Goal: Task Accomplishment & Management: Complete application form

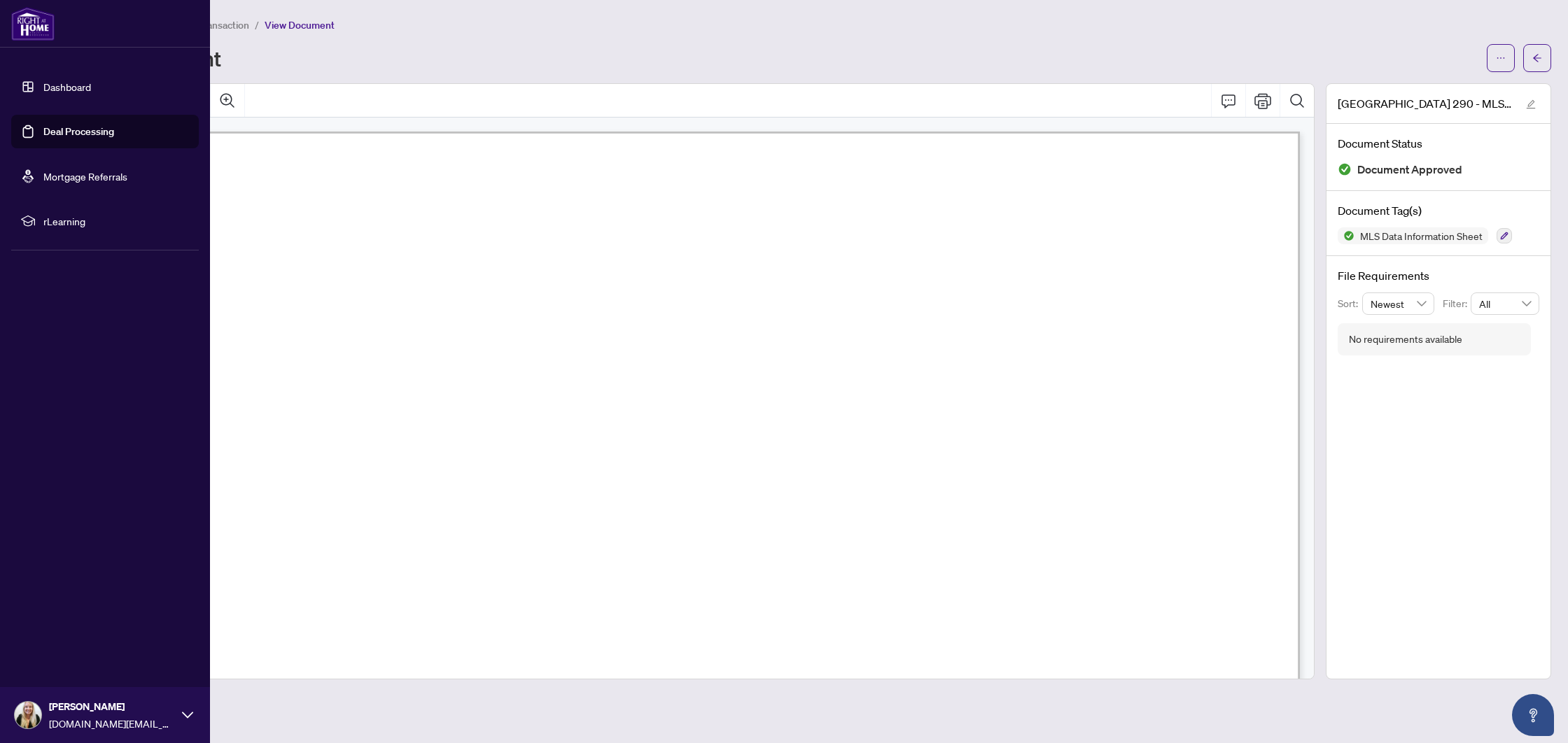
scroll to position [3140, 0]
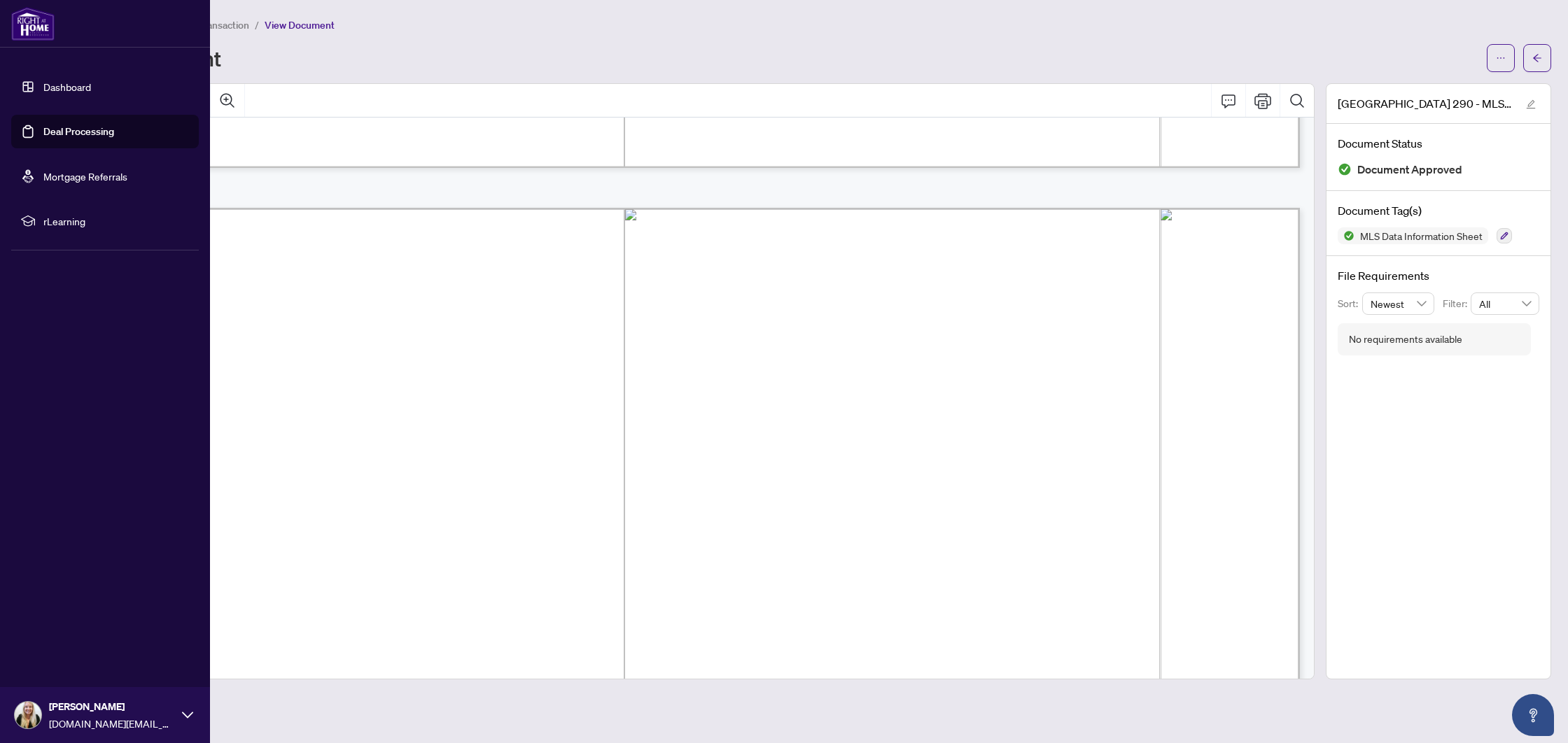
click at [44, 130] on link "Deal Processing" at bounding box center [79, 131] width 71 height 12
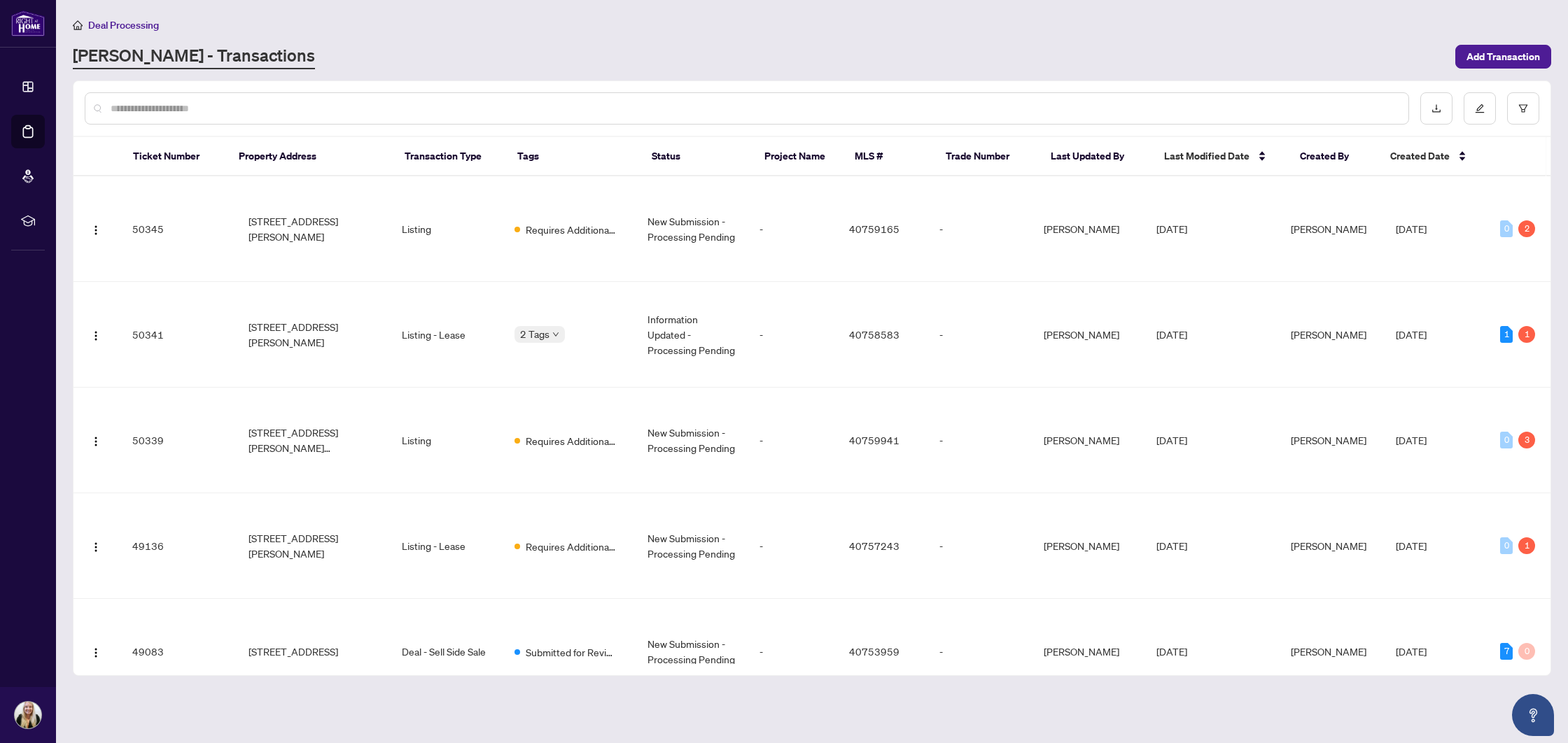
click at [490, 101] on input "text" at bounding box center [754, 108] width 1287 height 16
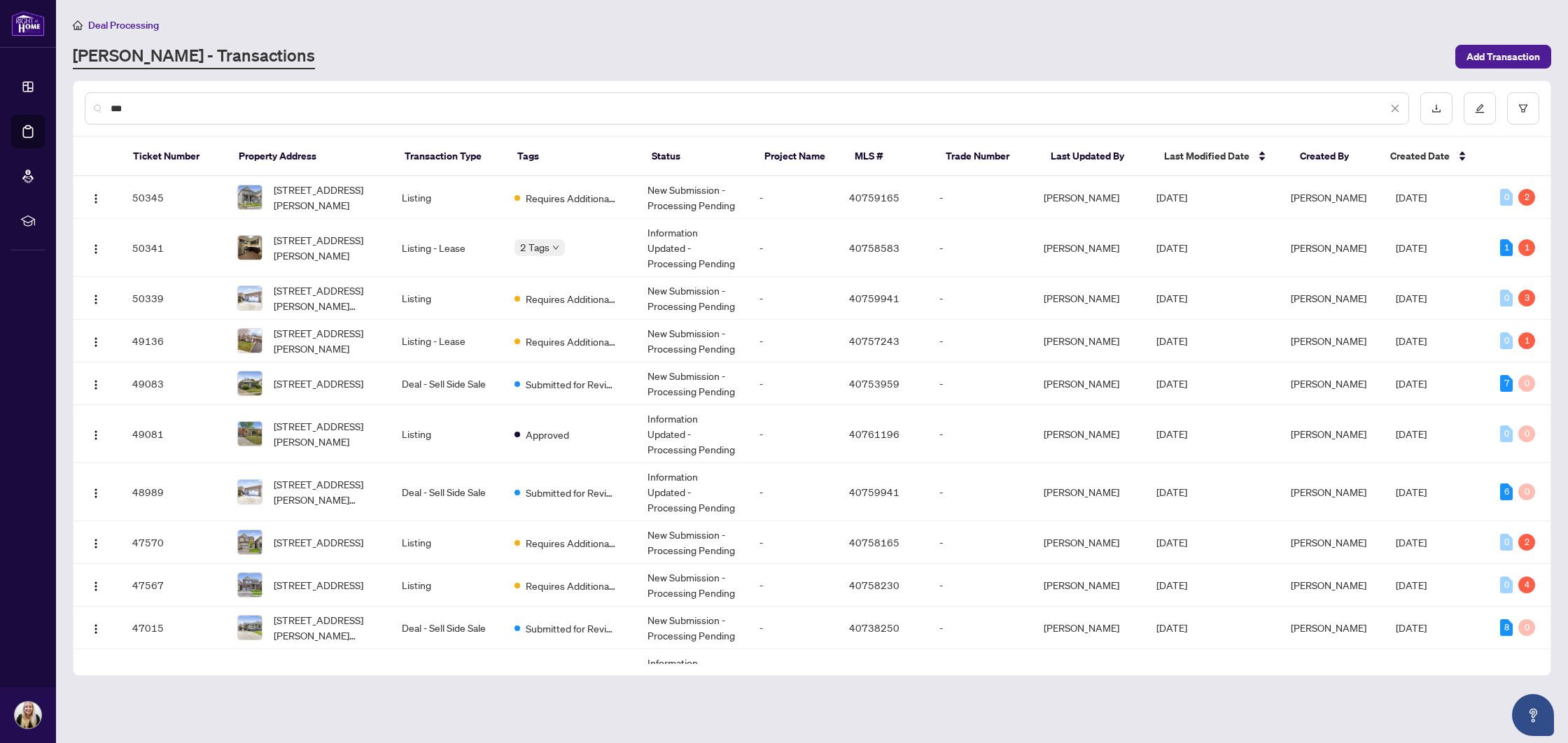
type input "***"
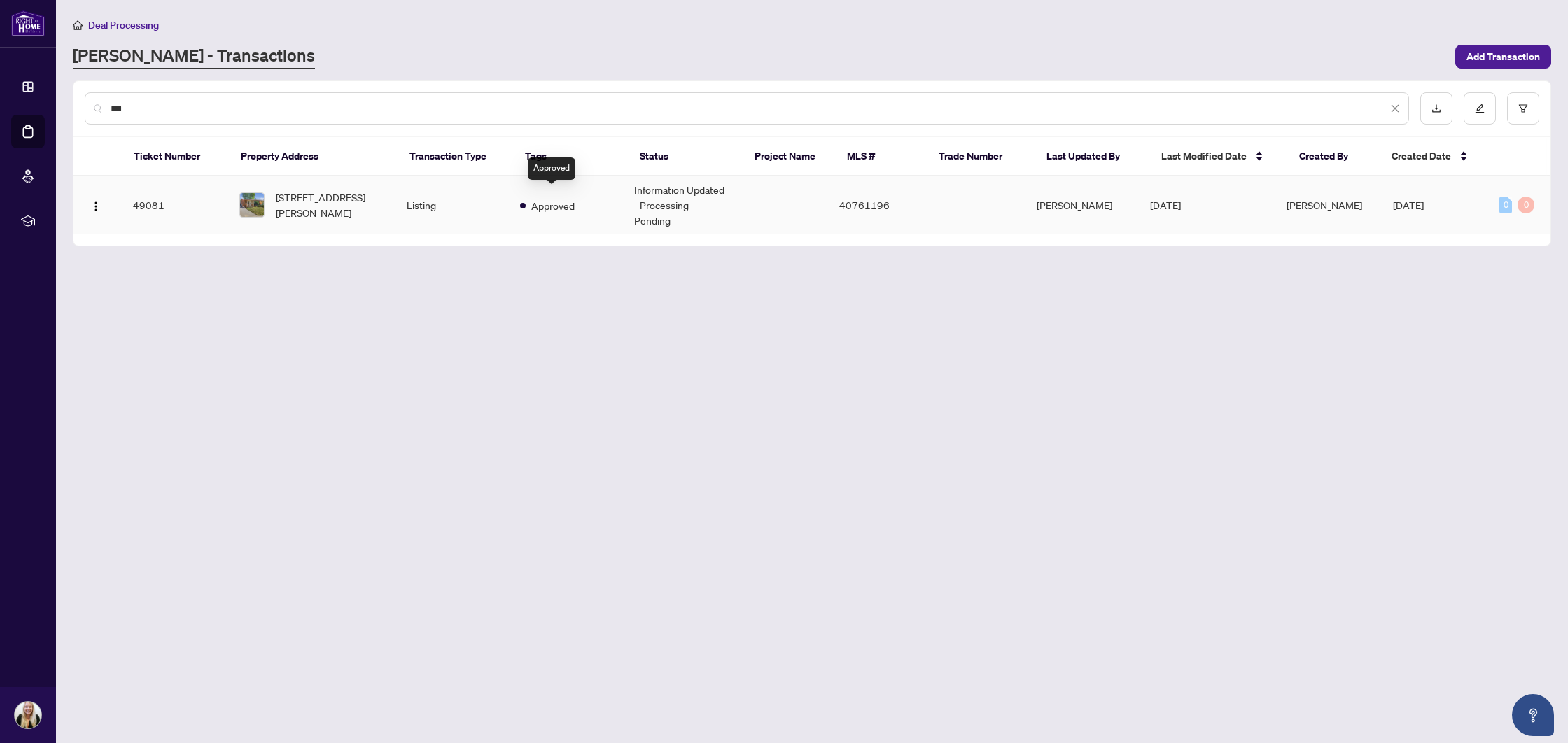
click at [552, 198] on span "Approved" at bounding box center [553, 206] width 44 height 16
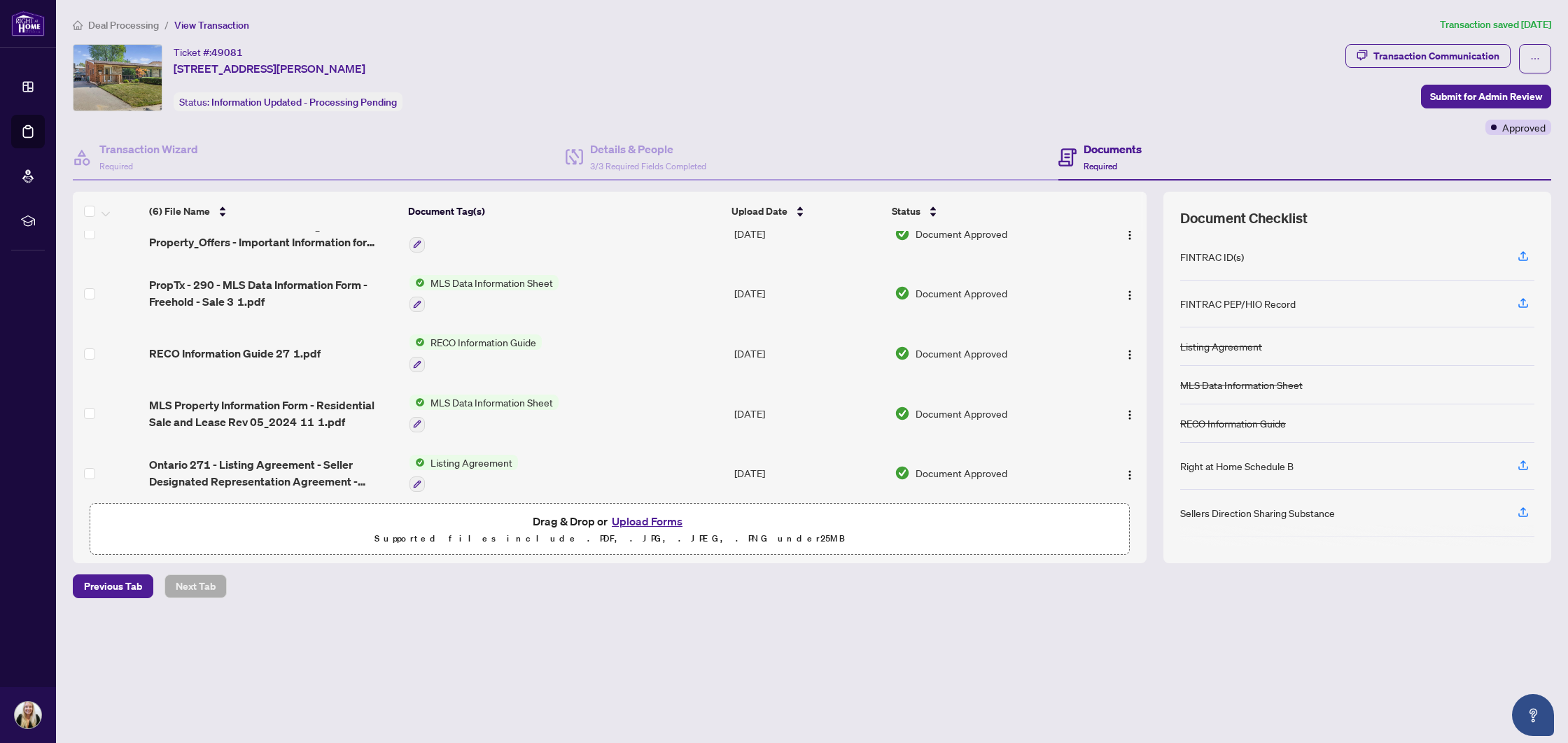
scroll to position [95, 0]
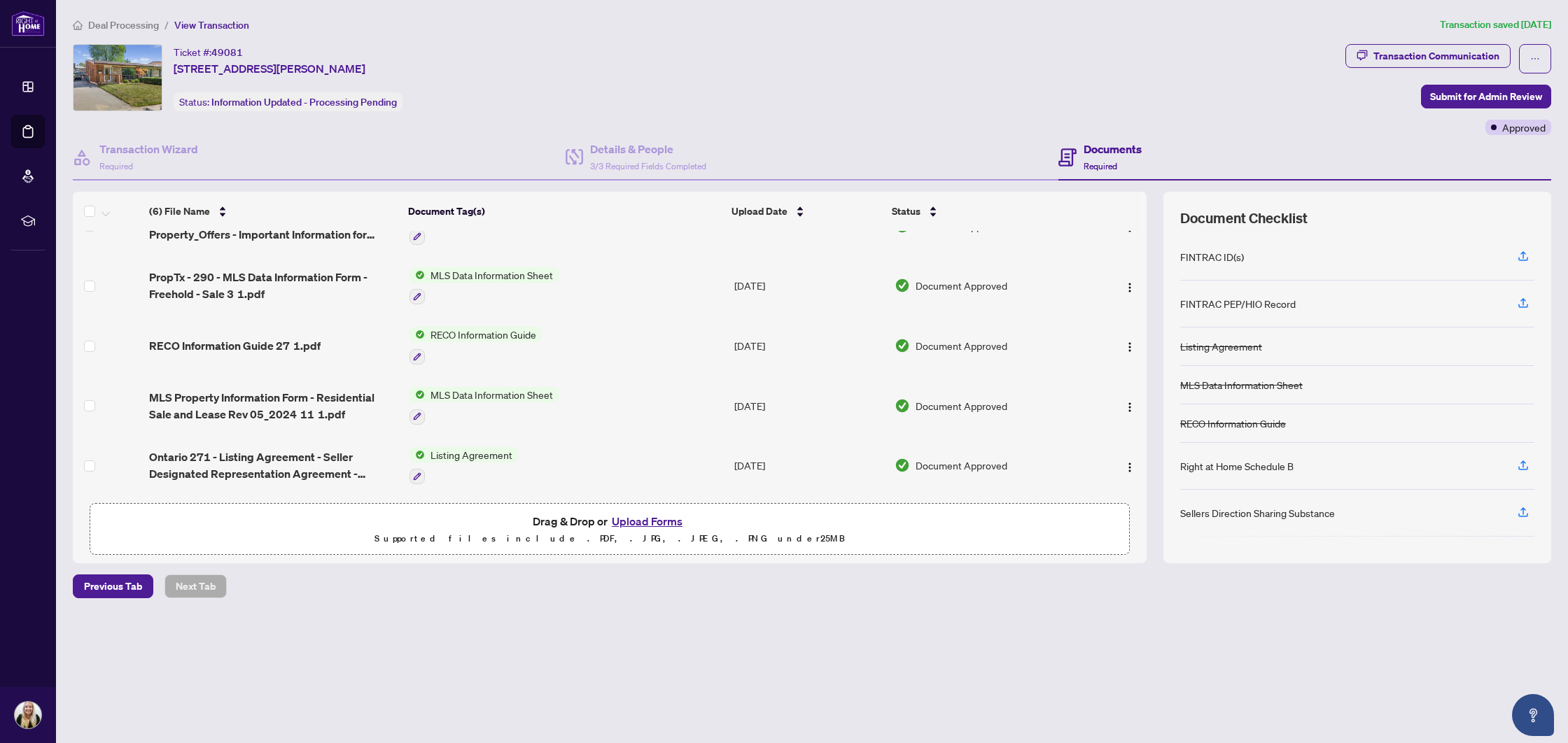
click at [269, 451] on span "Ontario 271 - Listing Agreement - Seller Designated Representation Agreement - …" at bounding box center [273, 465] width 248 height 34
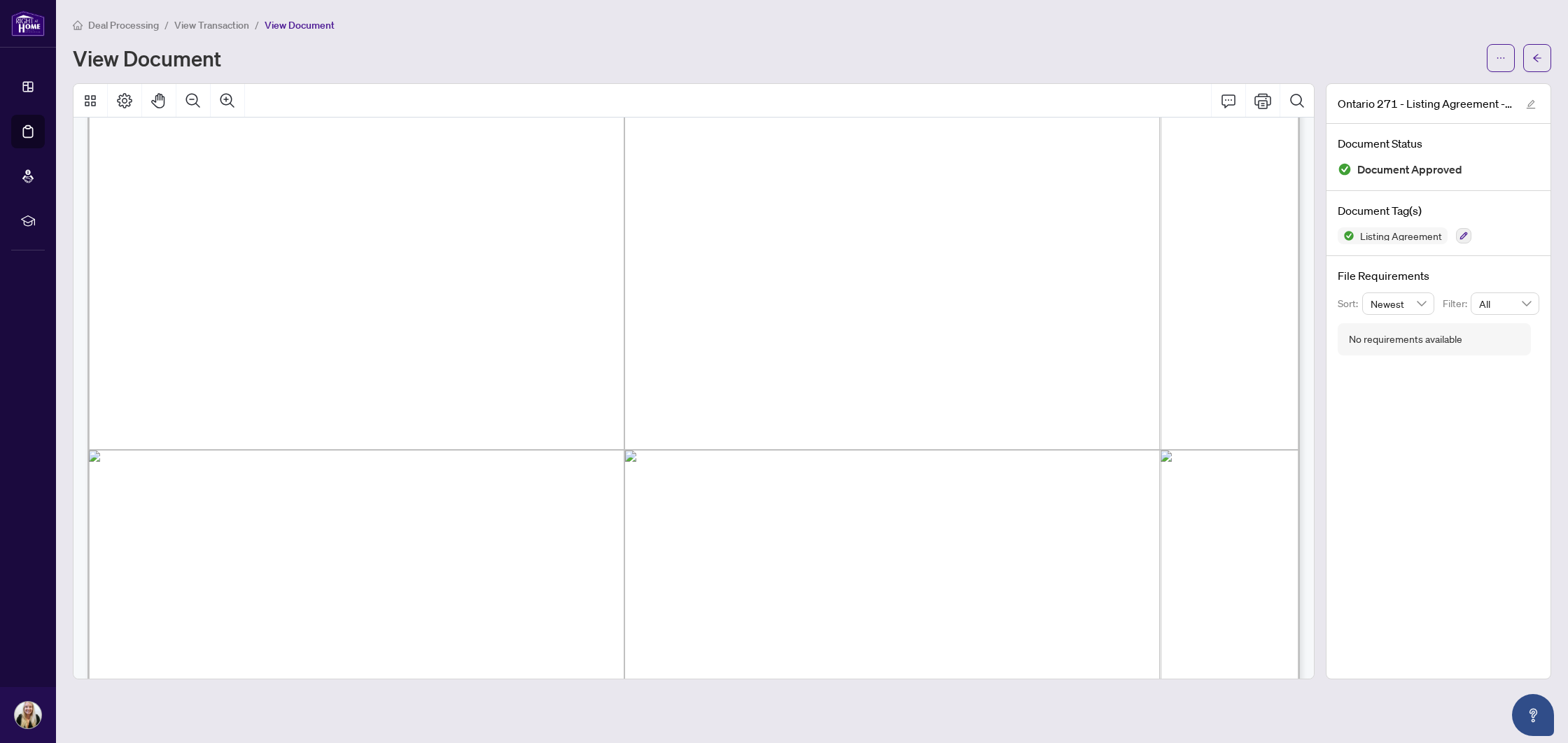
scroll to position [236, 0]
click at [1536, 61] on icon "arrow-left" at bounding box center [1537, 58] width 10 height 10
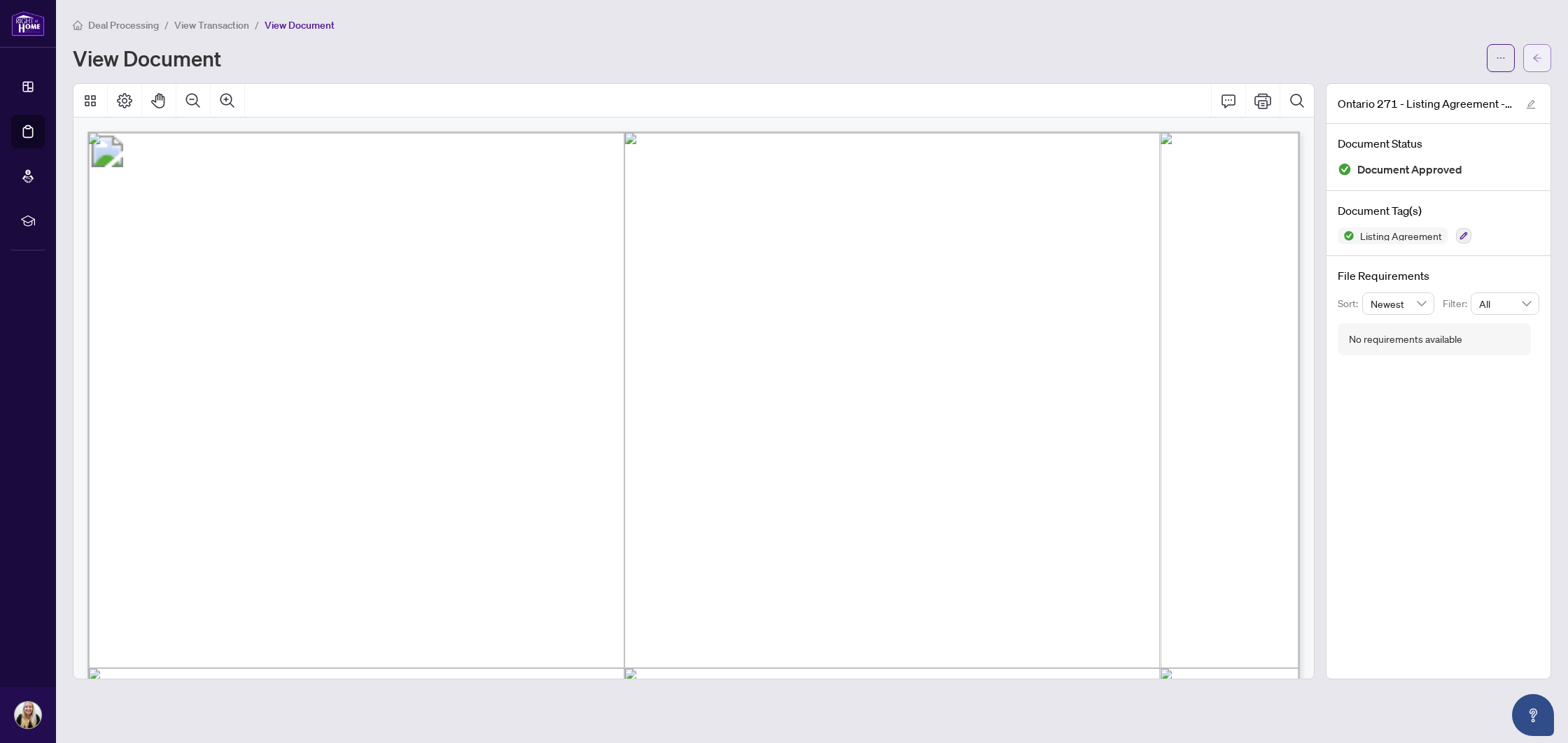
click at [1541, 59] on icon "arrow-left" at bounding box center [1537, 58] width 10 height 10
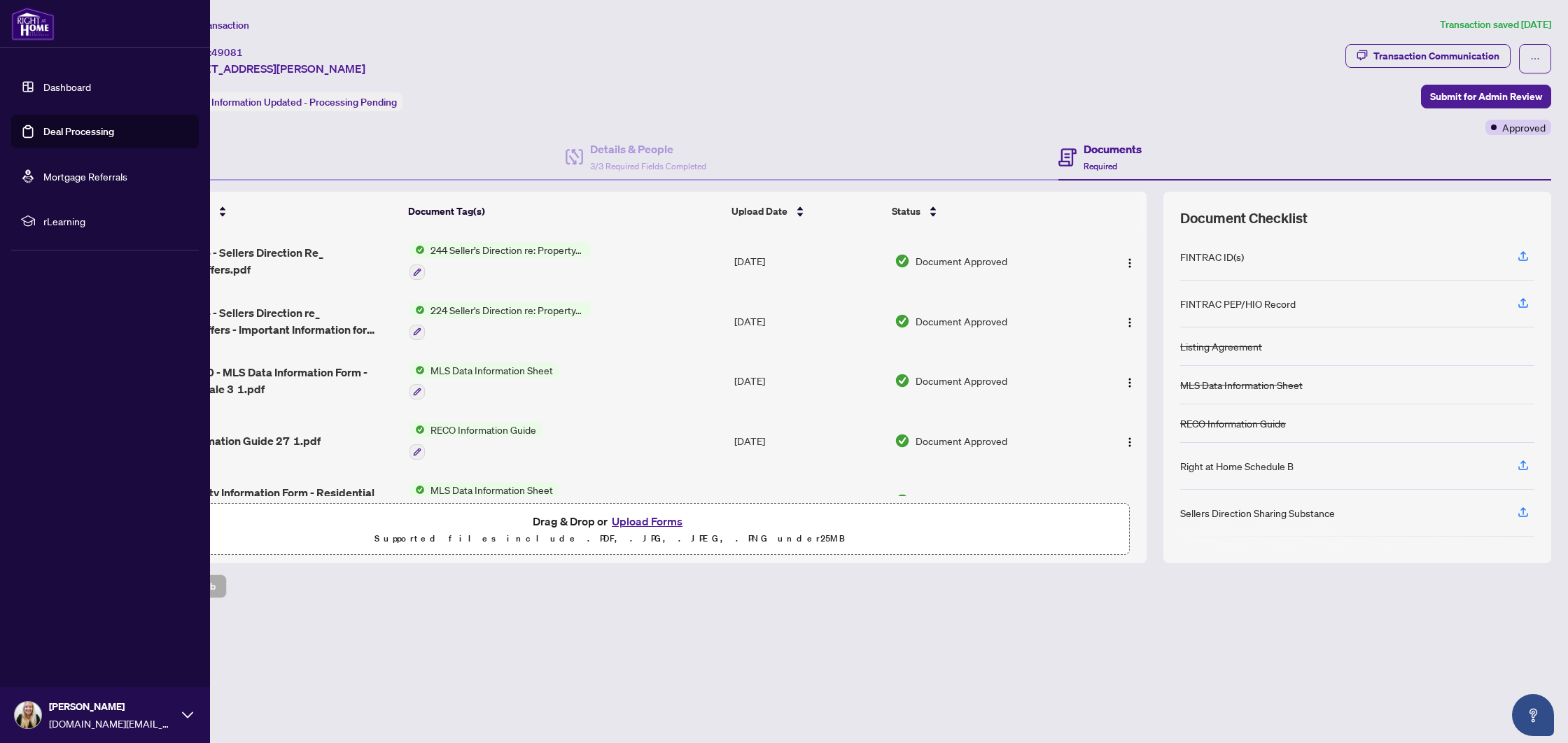
click at [44, 125] on link "Deal Processing" at bounding box center [79, 131] width 71 height 12
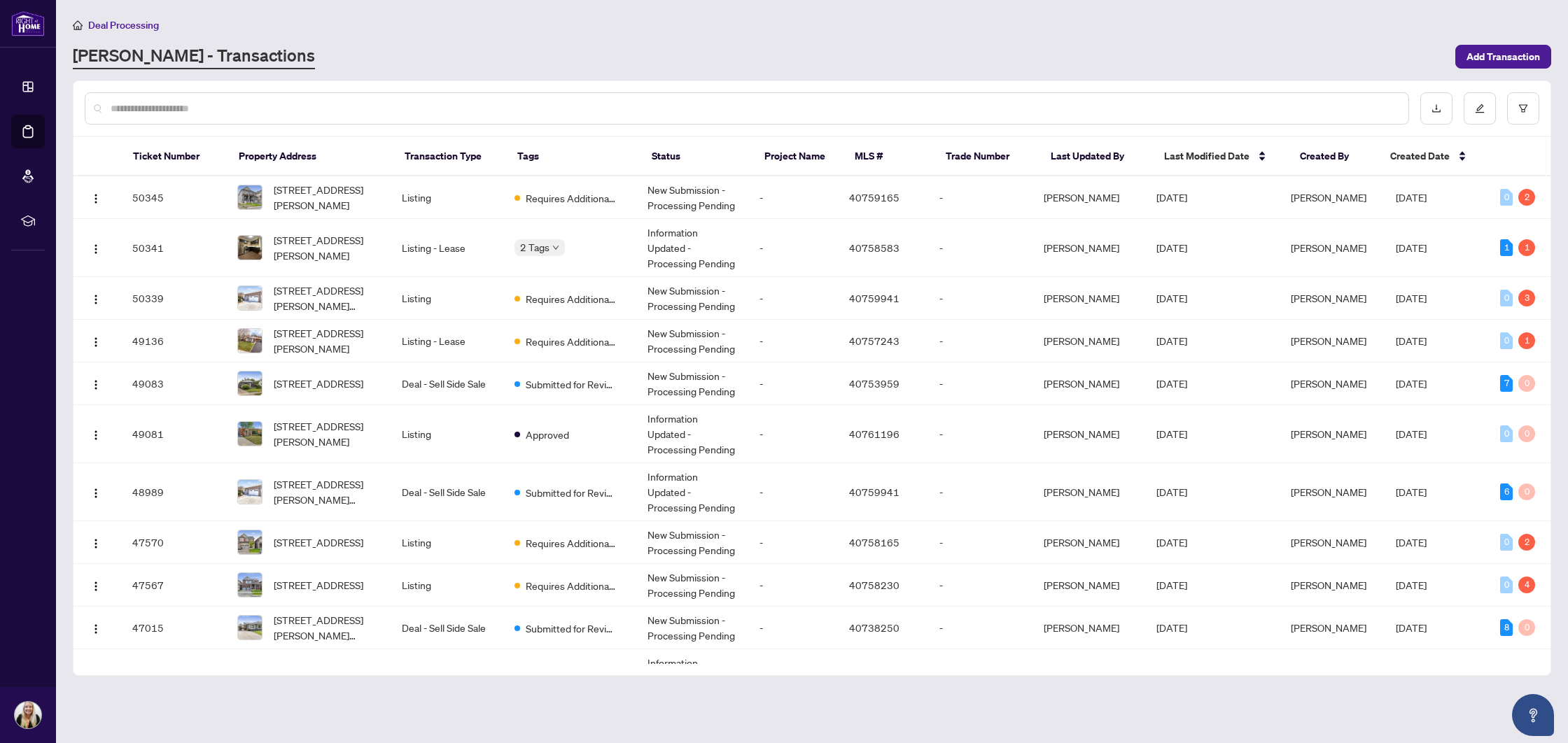
click at [429, 112] on input "text" at bounding box center [754, 108] width 1287 height 16
type input "***"
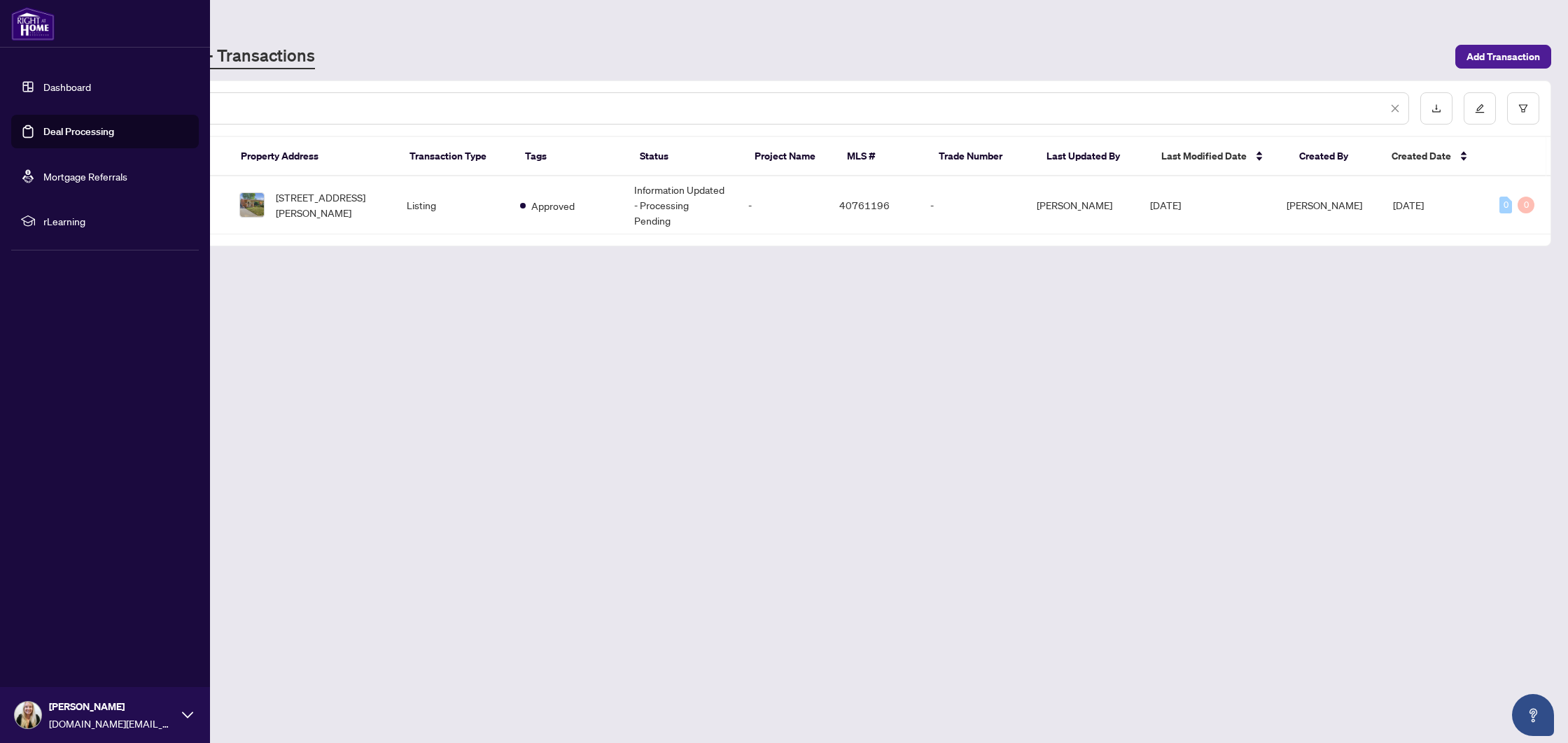
click at [76, 138] on link "Deal Processing" at bounding box center [79, 131] width 71 height 12
click at [44, 132] on link "Deal Processing" at bounding box center [79, 131] width 71 height 12
click at [62, 133] on link "Deal Processing" at bounding box center [79, 131] width 71 height 12
click at [62, 91] on link "Dashboard" at bounding box center [67, 87] width 48 height 12
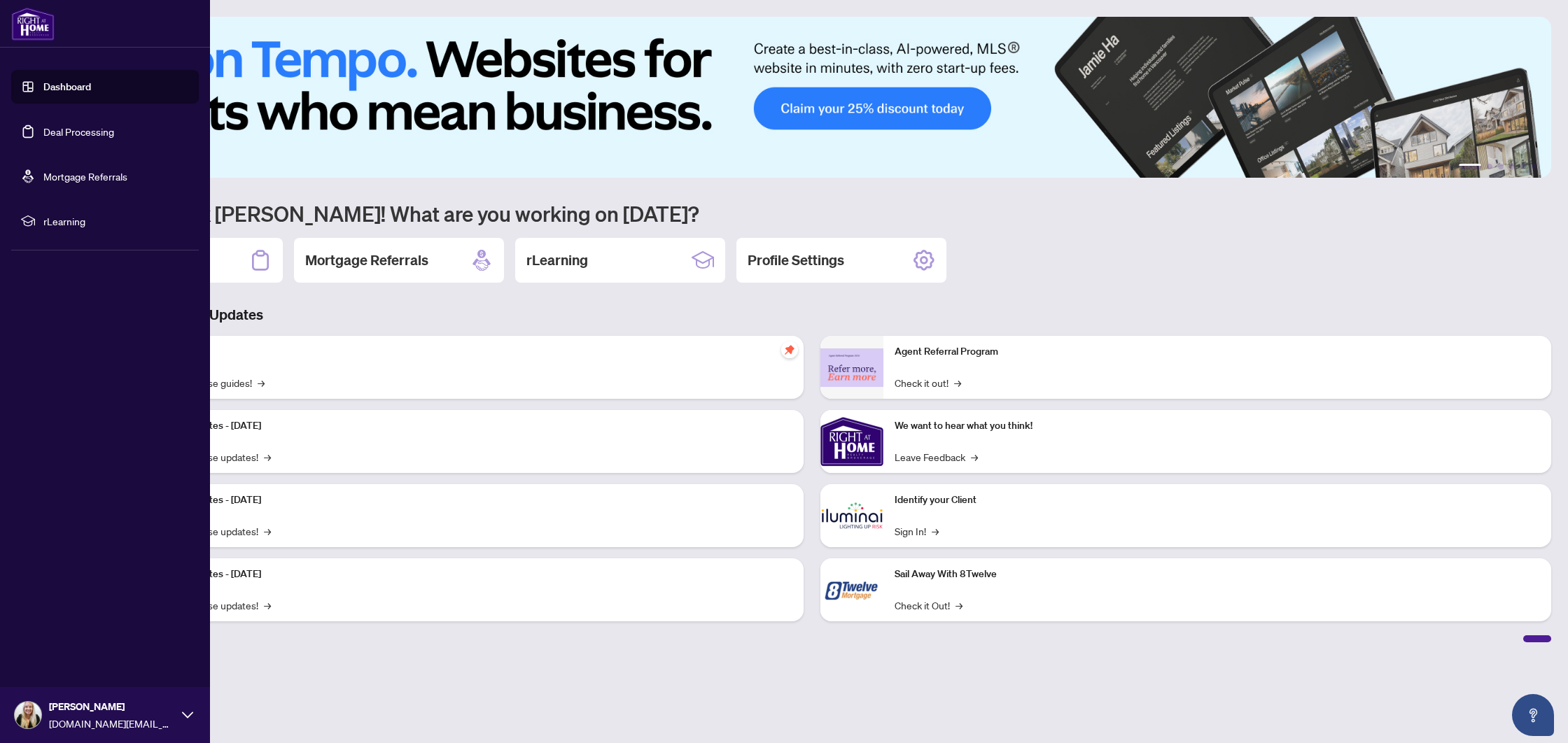
click at [66, 133] on link "Deal Processing" at bounding box center [79, 131] width 71 height 12
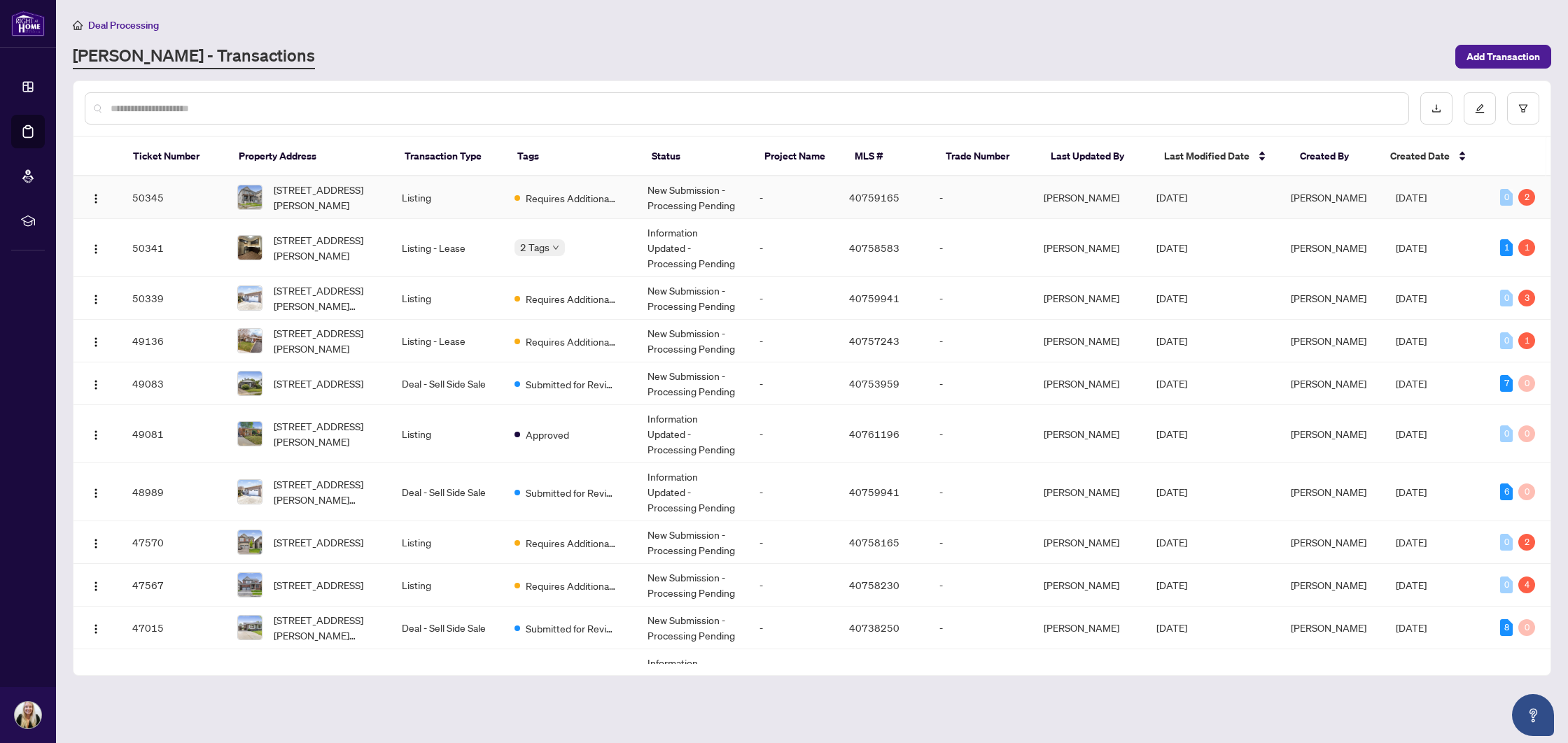
click at [478, 191] on td "Listing" at bounding box center [446, 197] width 112 height 43
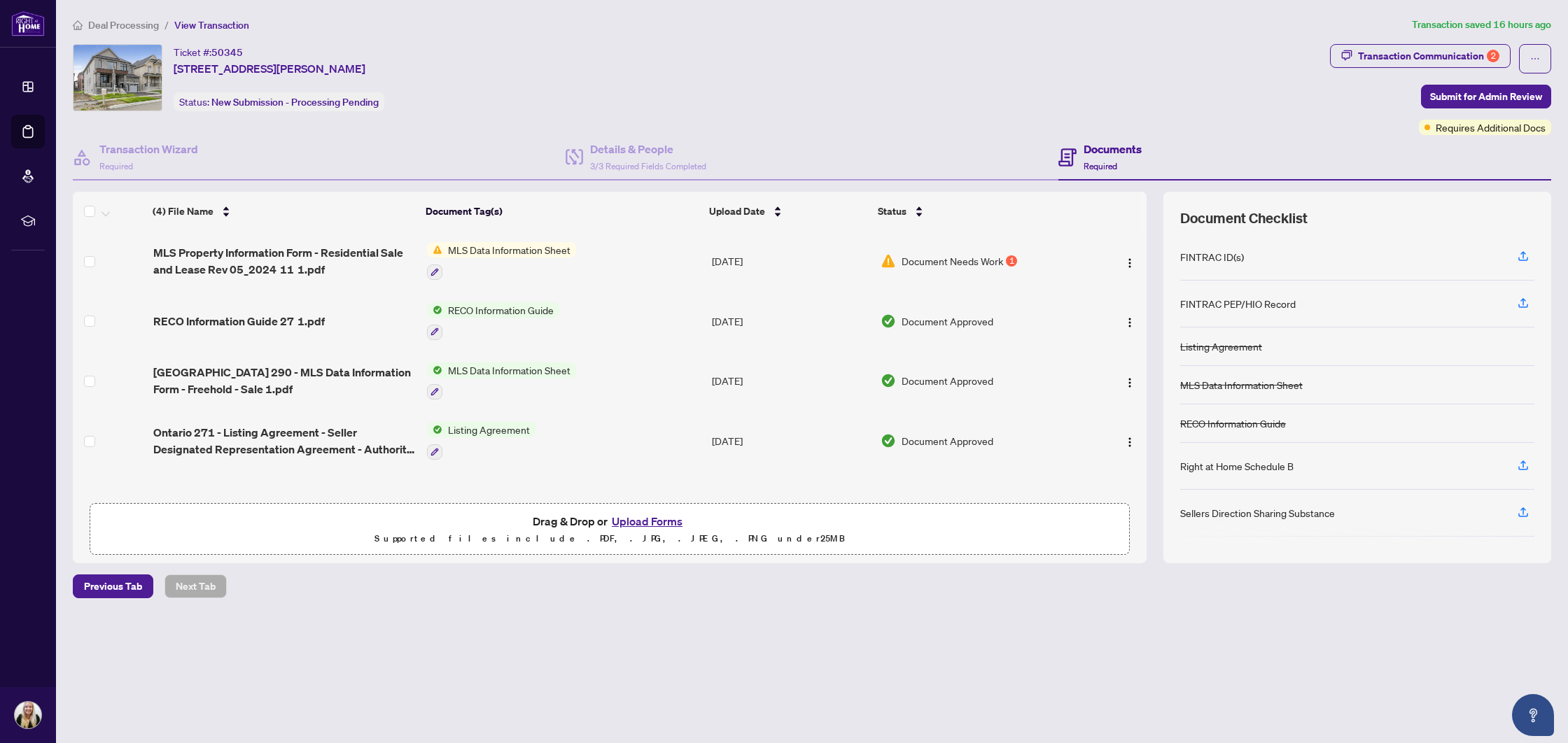
click at [645, 520] on button "Upload Forms" at bounding box center [647, 521] width 79 height 18
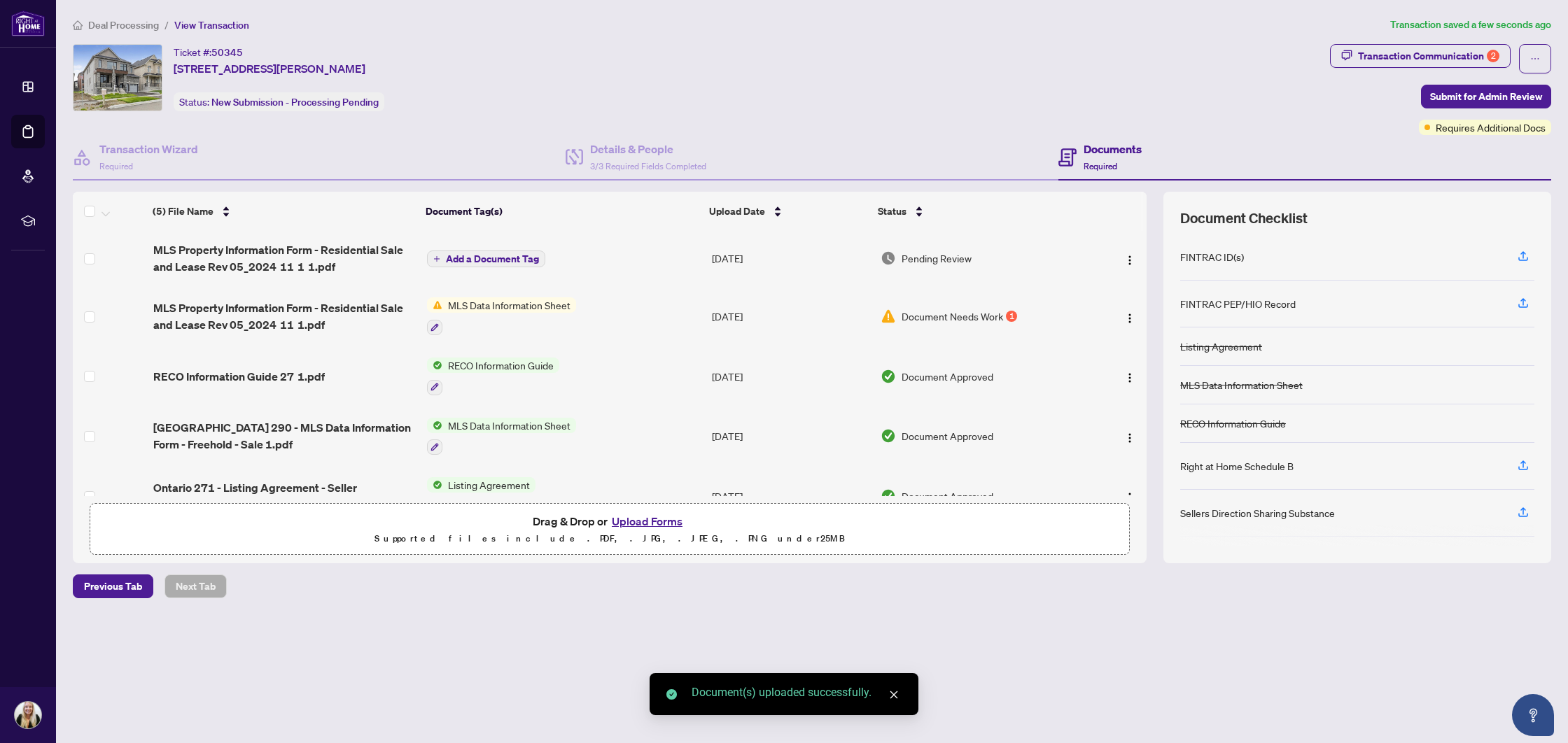
scroll to position [33, 0]
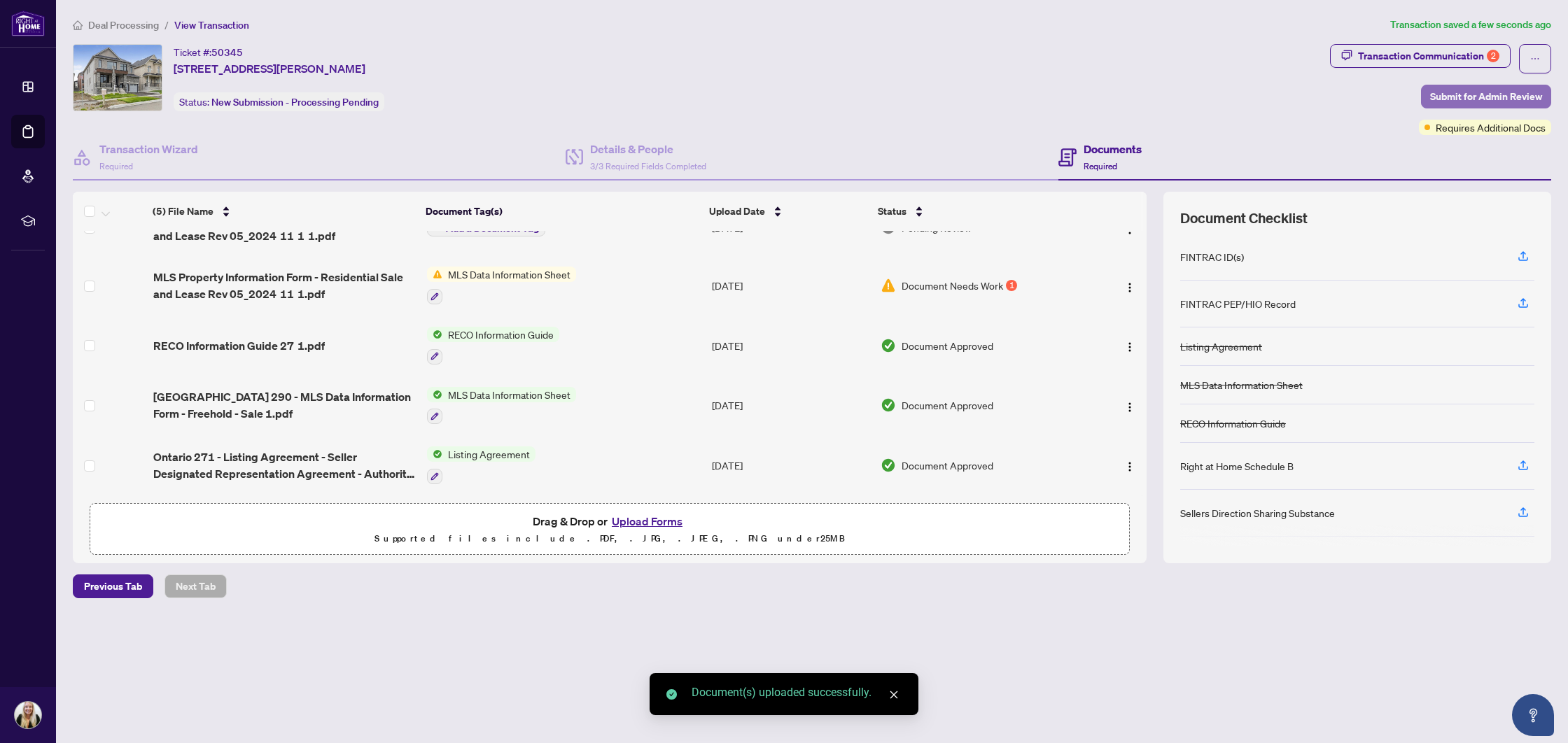
click at [1434, 91] on span "Submit for Admin Review" at bounding box center [1486, 96] width 112 height 23
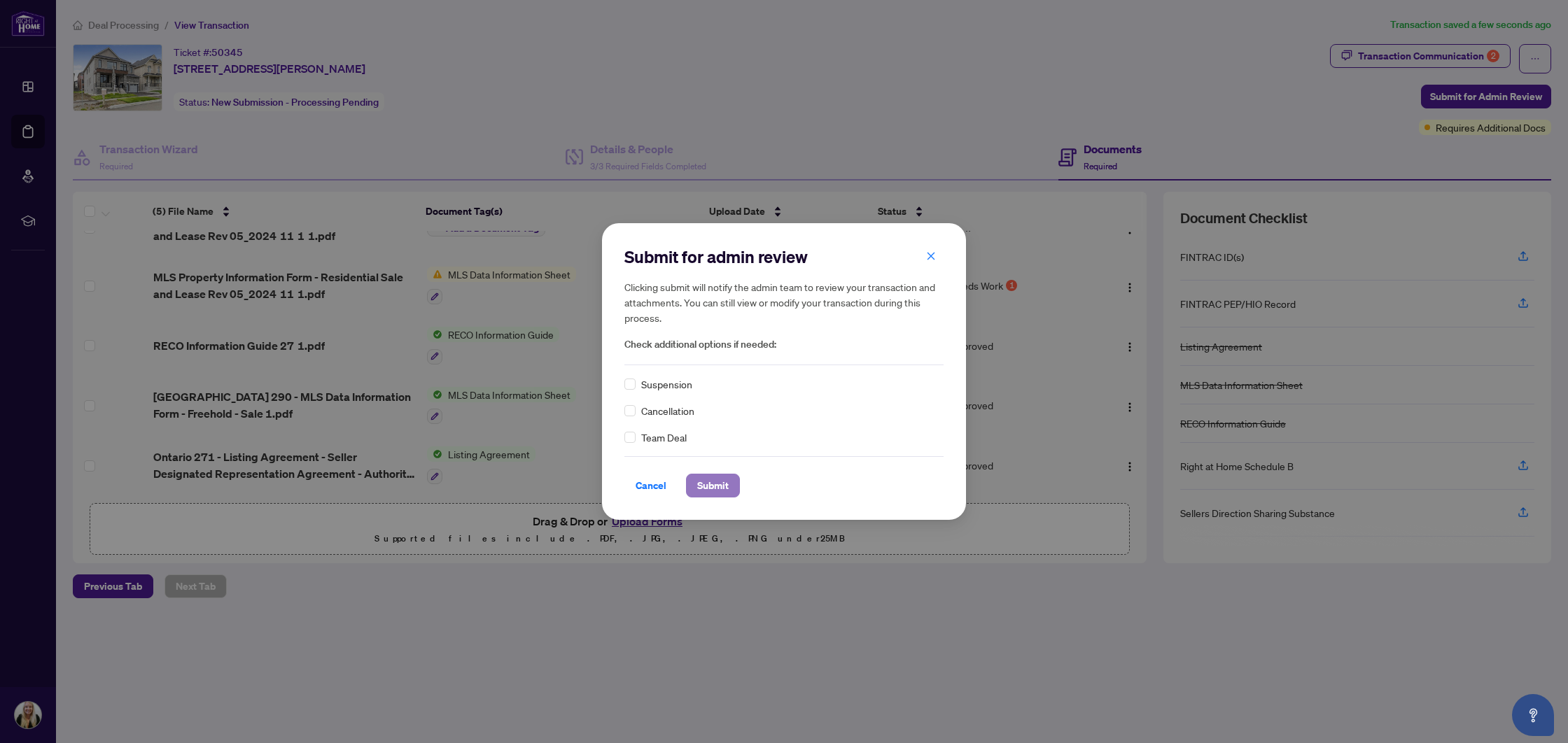
click at [726, 483] on span "Submit" at bounding box center [713, 485] width 31 height 23
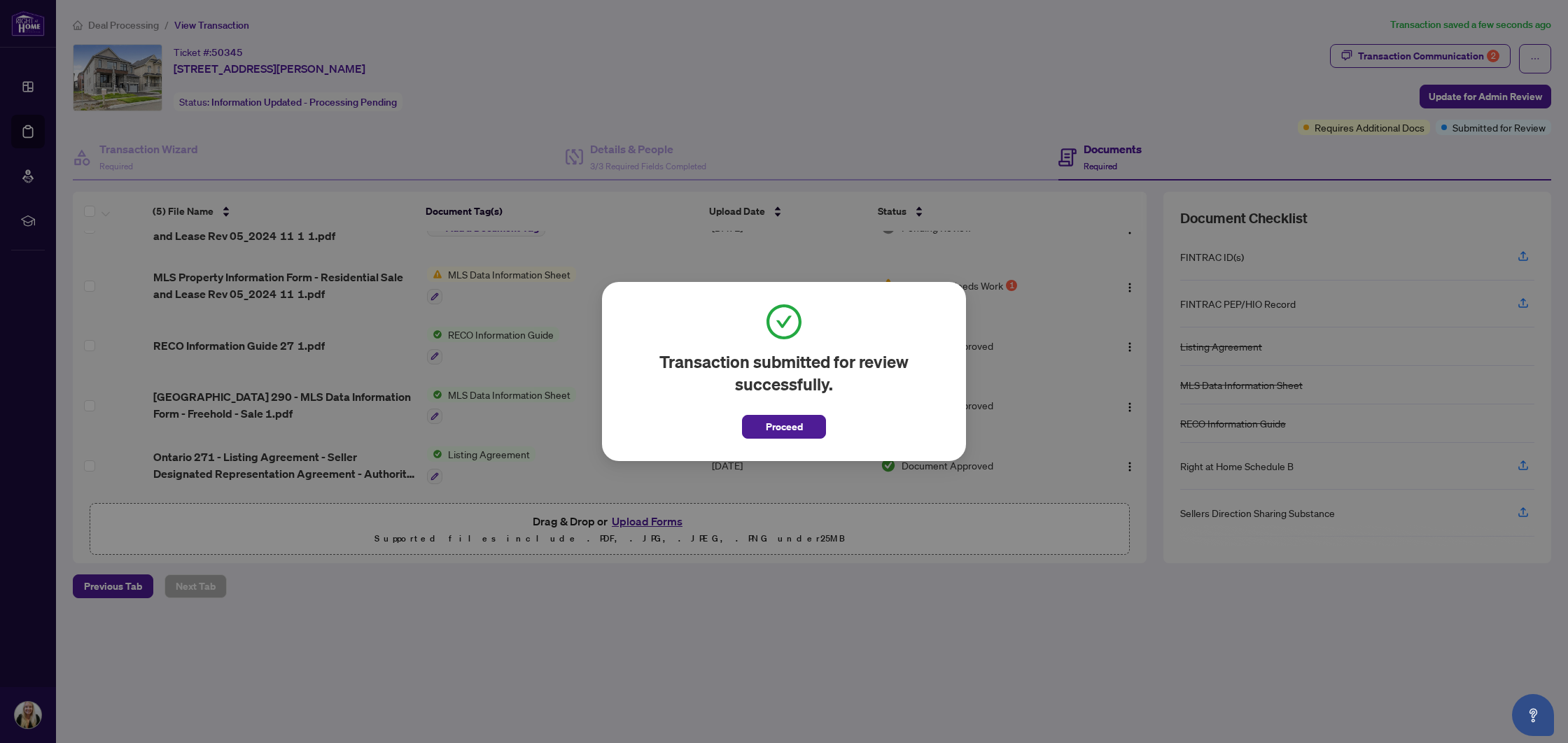
click at [779, 433] on span "Proceed" at bounding box center [785, 427] width 37 height 23
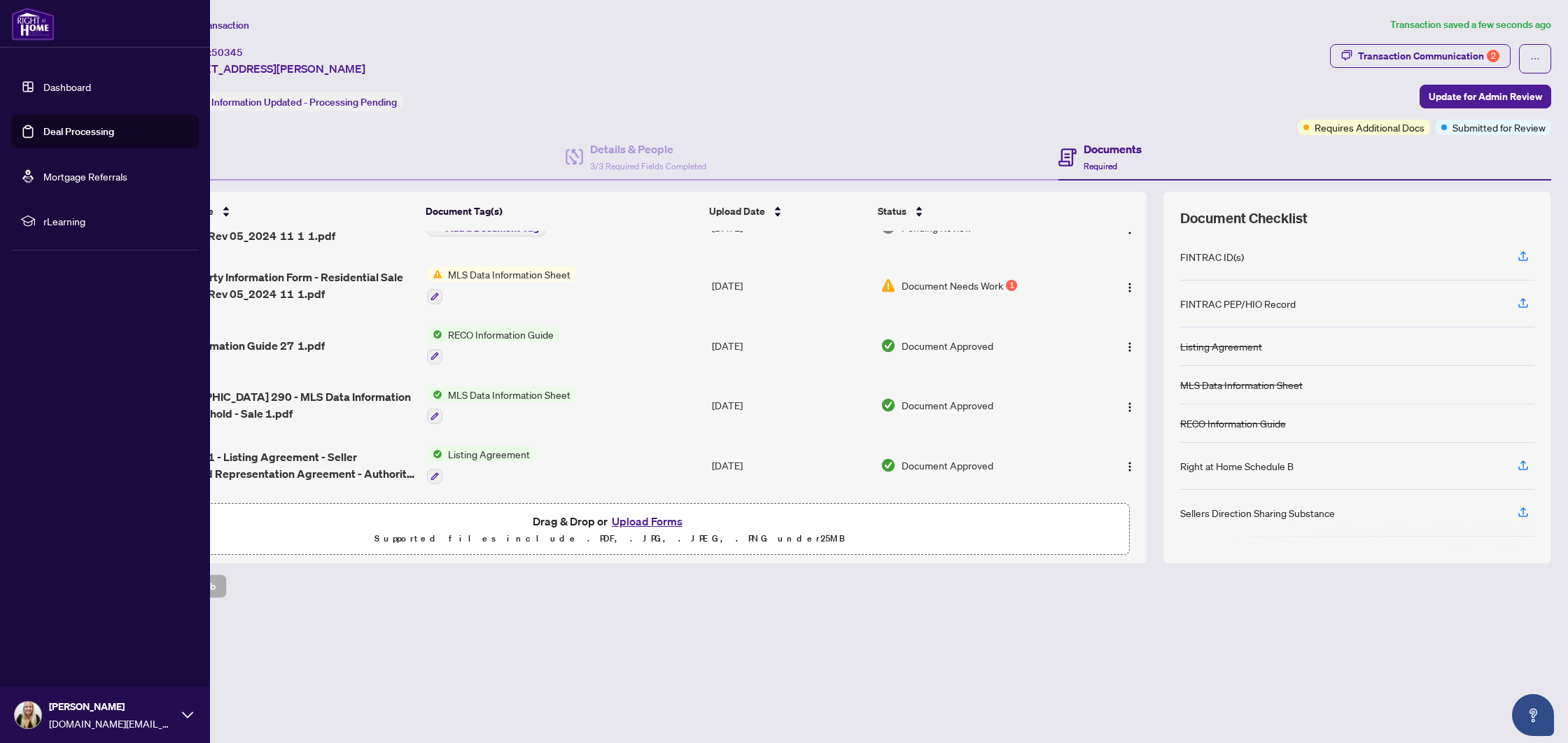
click at [44, 136] on link "Deal Processing" at bounding box center [79, 131] width 71 height 12
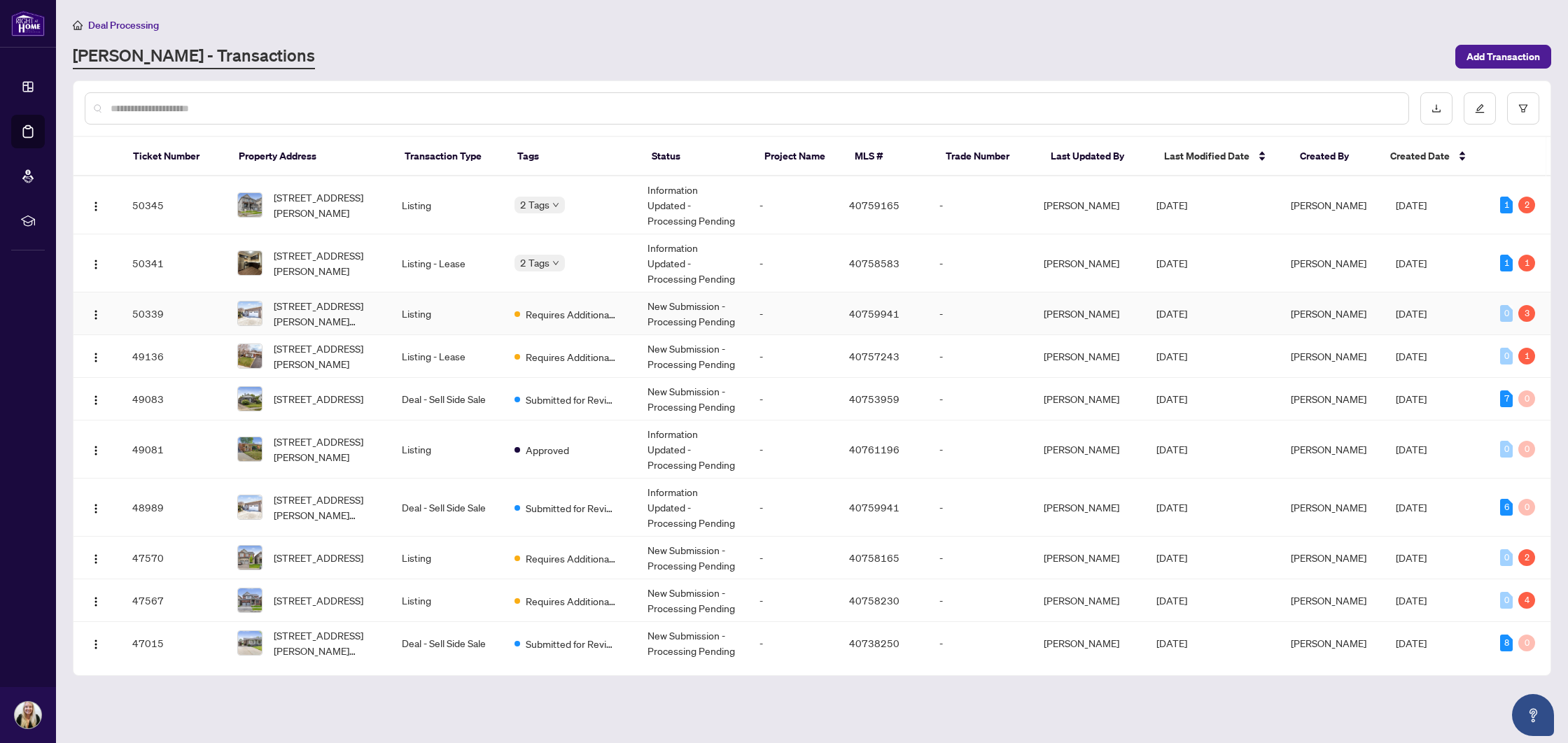
scroll to position [4, 0]
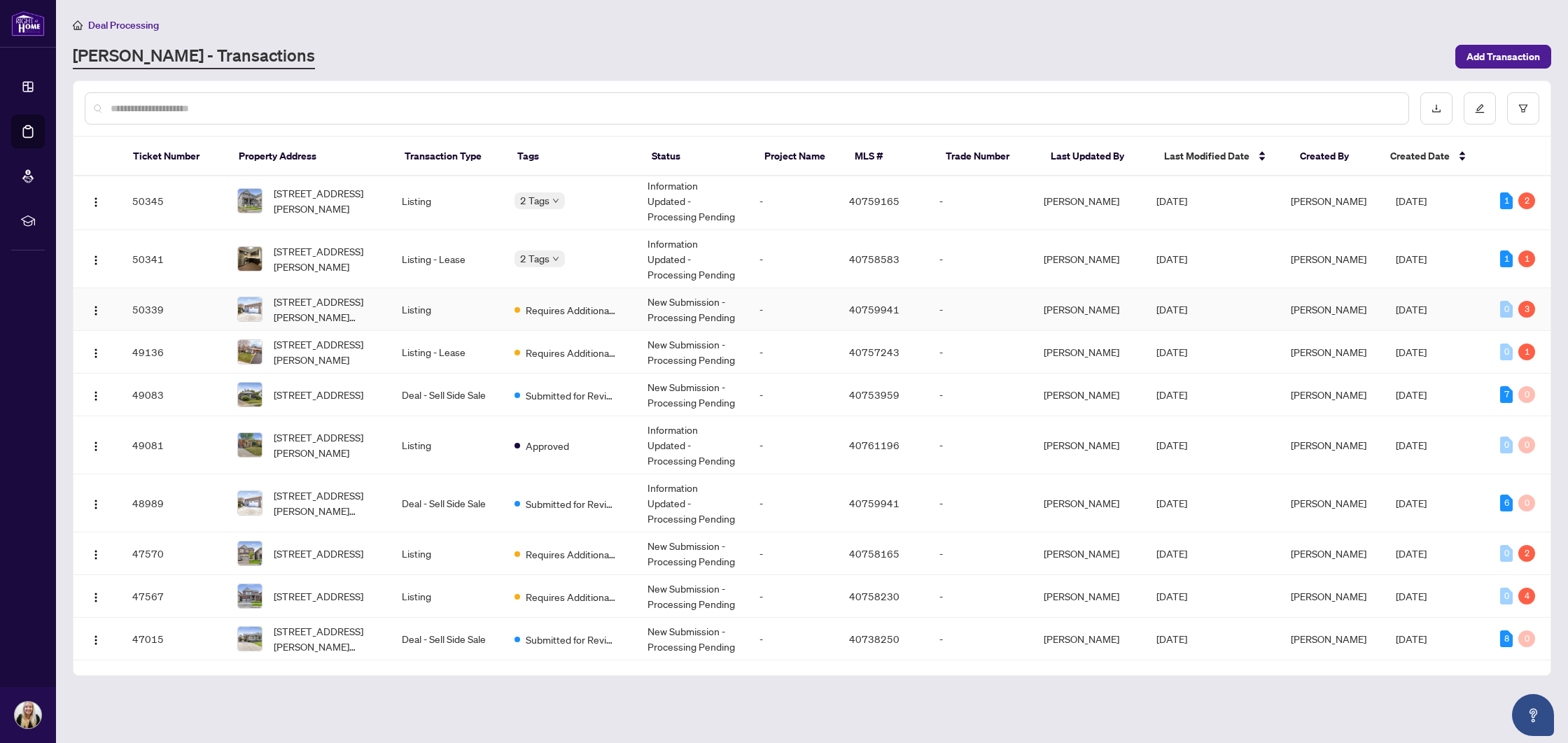
click at [486, 304] on td "Listing" at bounding box center [446, 309] width 112 height 43
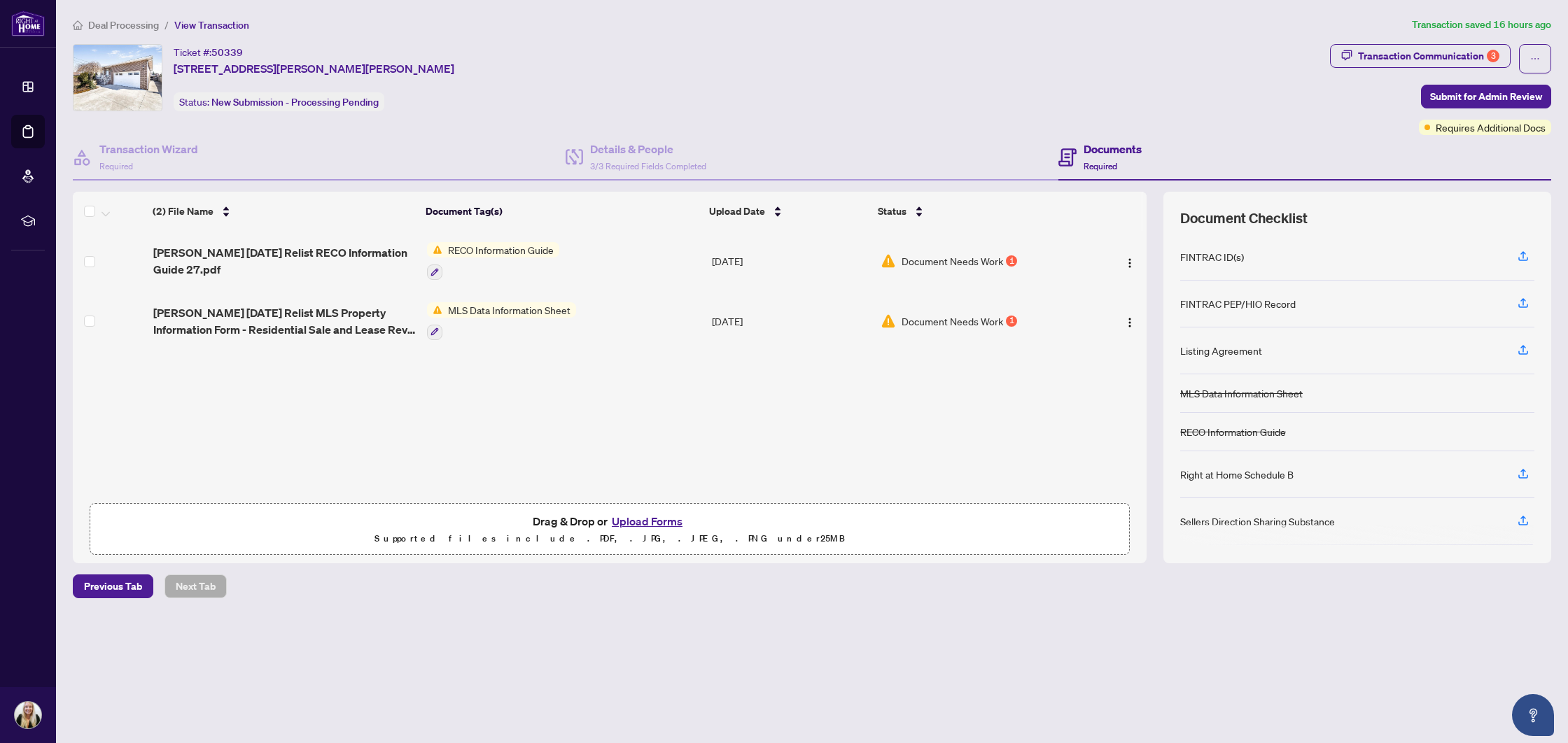
click at [617, 310] on td "MLS Data Information Sheet" at bounding box center [564, 321] width 285 height 60
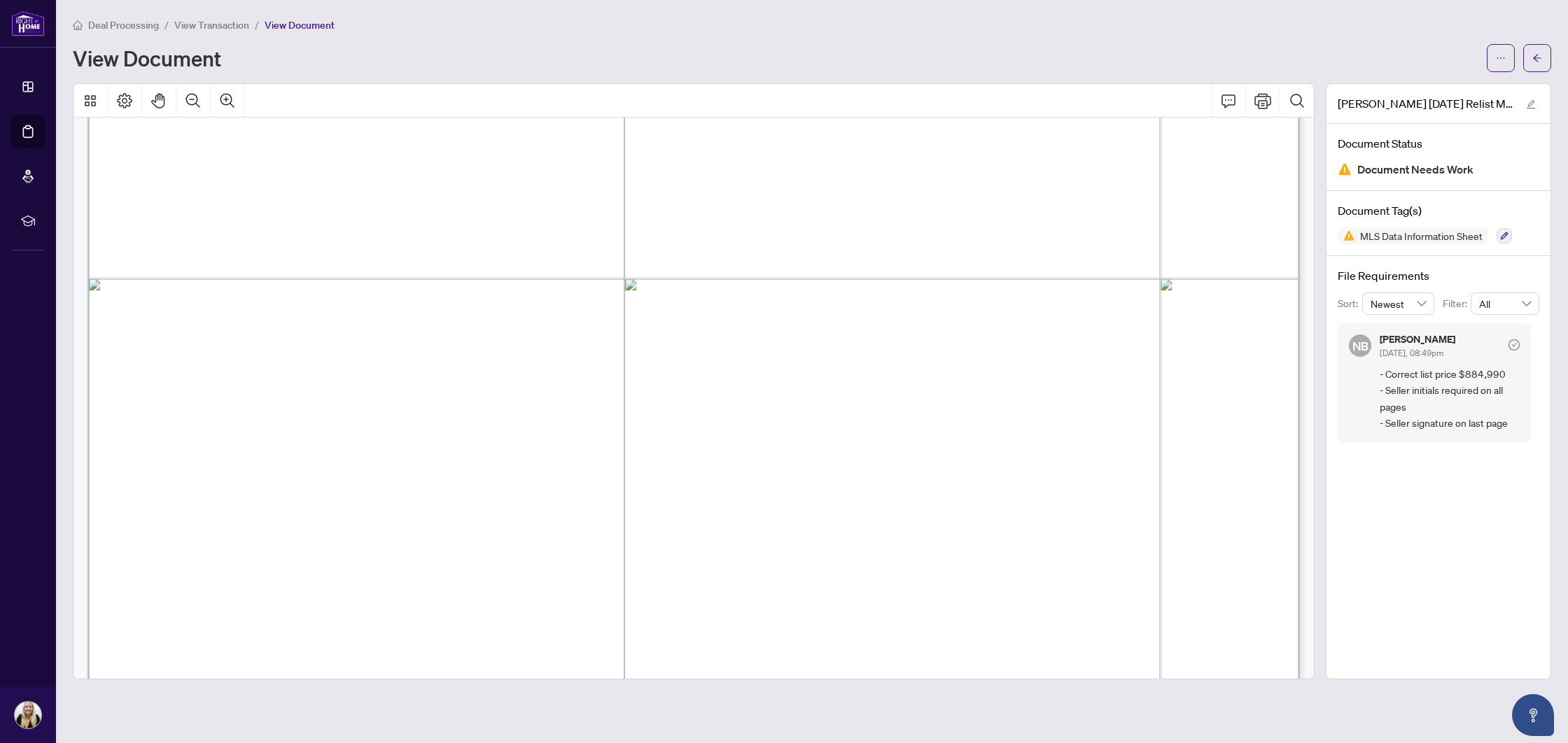
scroll to position [2869, 0]
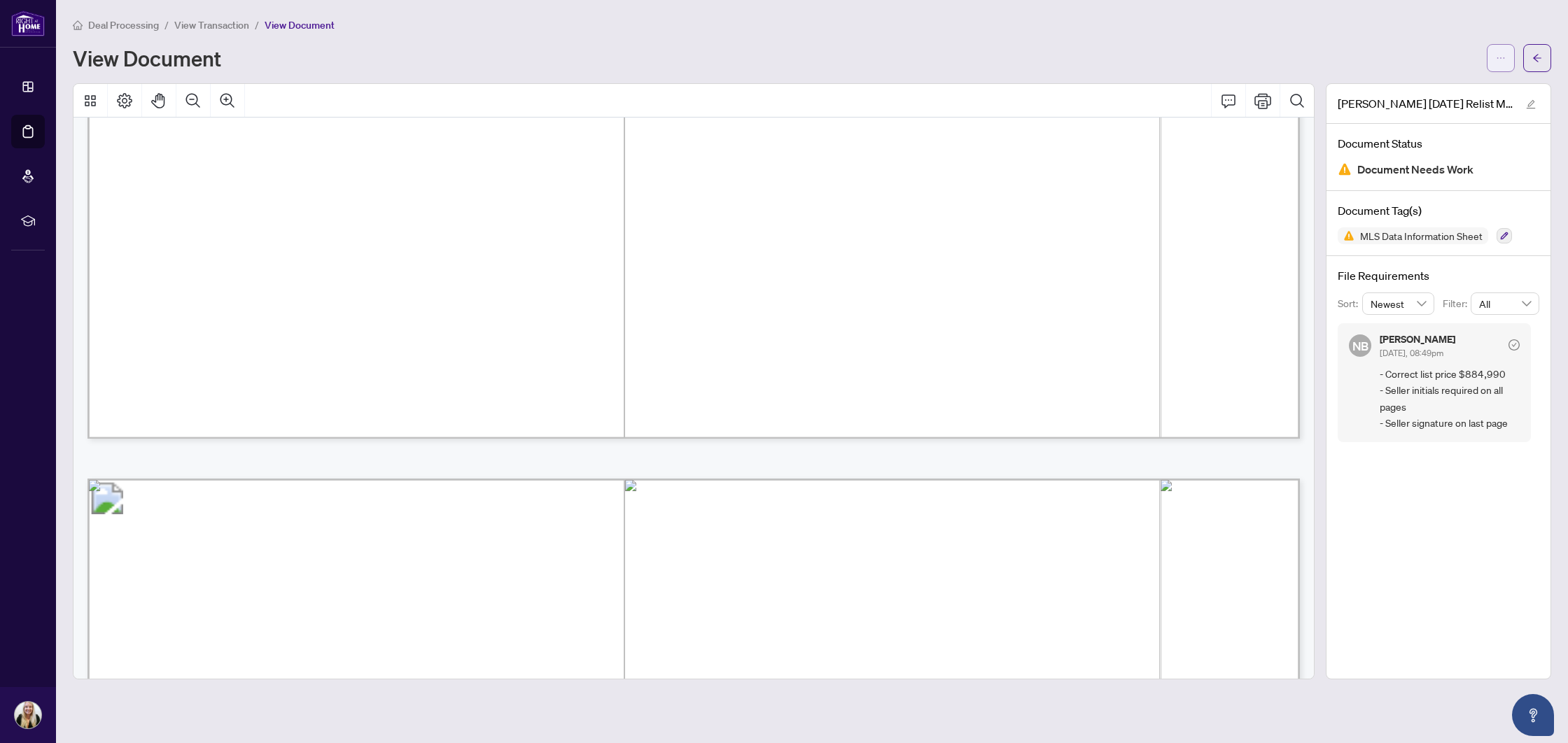
click at [1489, 61] on button "button" at bounding box center [1501, 58] width 28 height 28
click at [1424, 89] on span "Download" at bounding box center [1450, 88] width 106 height 16
click at [1546, 64] on button "button" at bounding box center [1538, 58] width 28 height 28
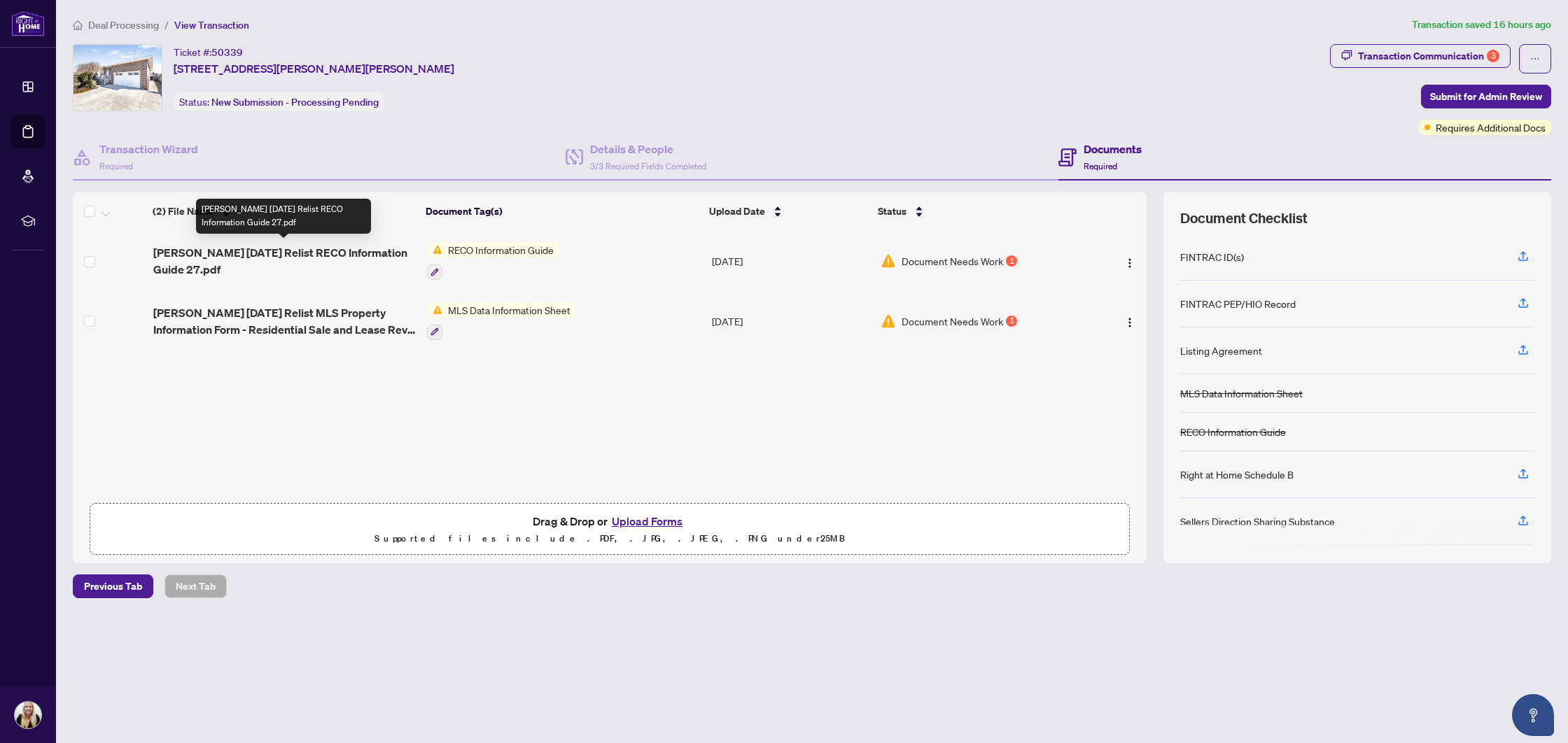
click at [350, 247] on span "[PERSON_NAME] [DATE] Relist RECO Information Guide 27.pdf" at bounding box center [284, 261] width 262 height 34
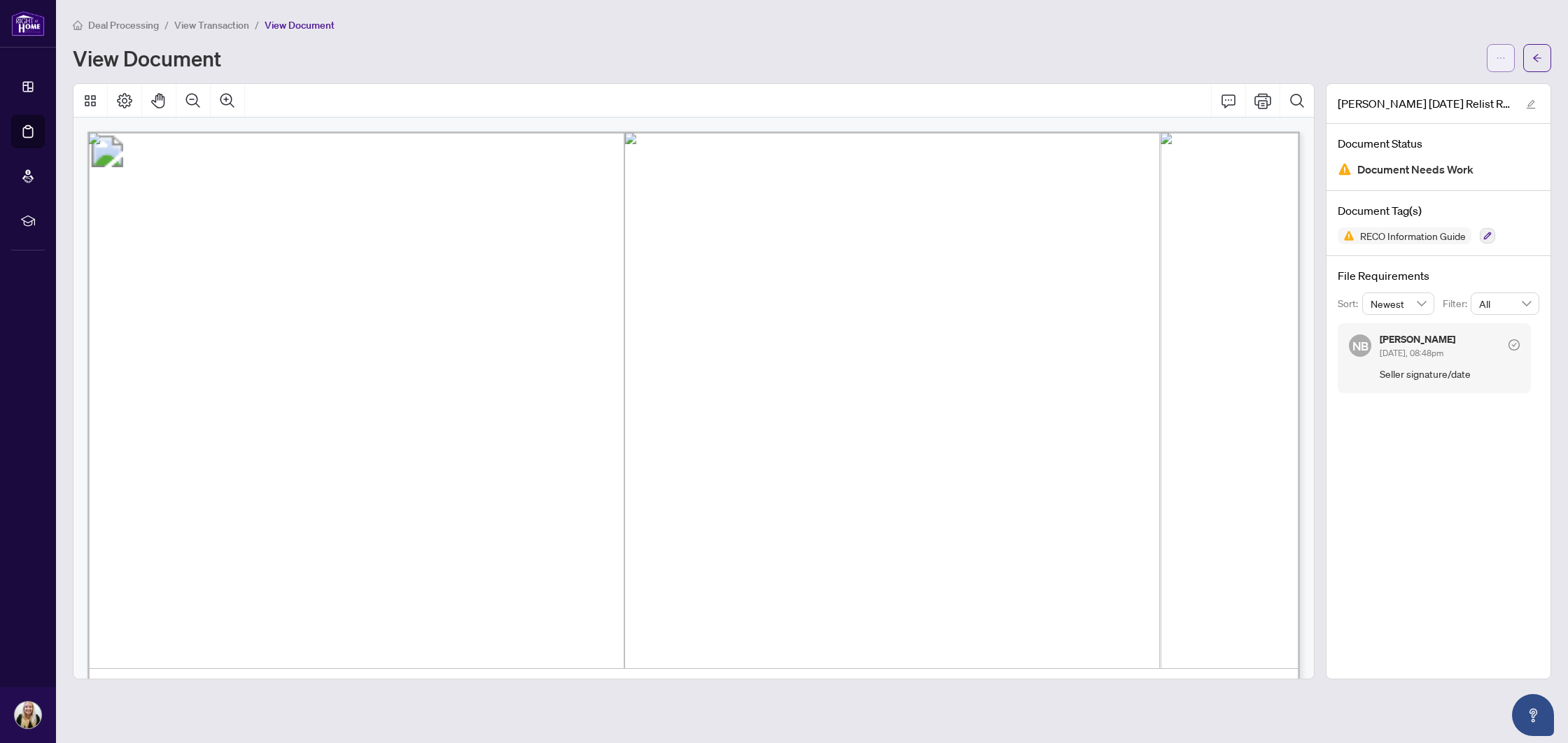
click at [1493, 58] on button "button" at bounding box center [1501, 58] width 28 height 28
click at [1448, 90] on span "Download" at bounding box center [1450, 88] width 106 height 16
click at [1550, 58] on button "button" at bounding box center [1538, 58] width 28 height 28
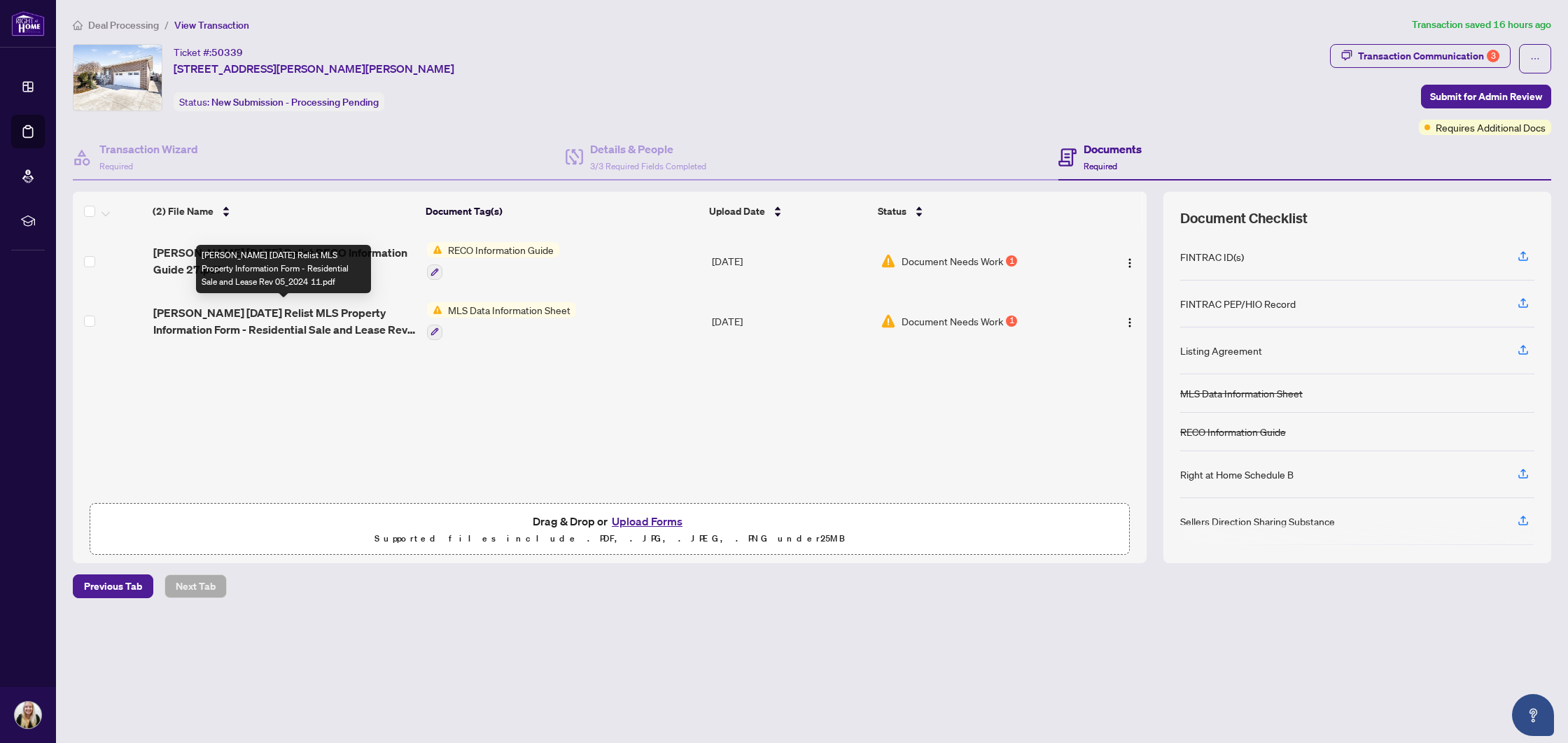
click at [315, 315] on span "[PERSON_NAME] [DATE] Relist MLS Property Information Form - Residential Sale an…" at bounding box center [284, 321] width 262 height 34
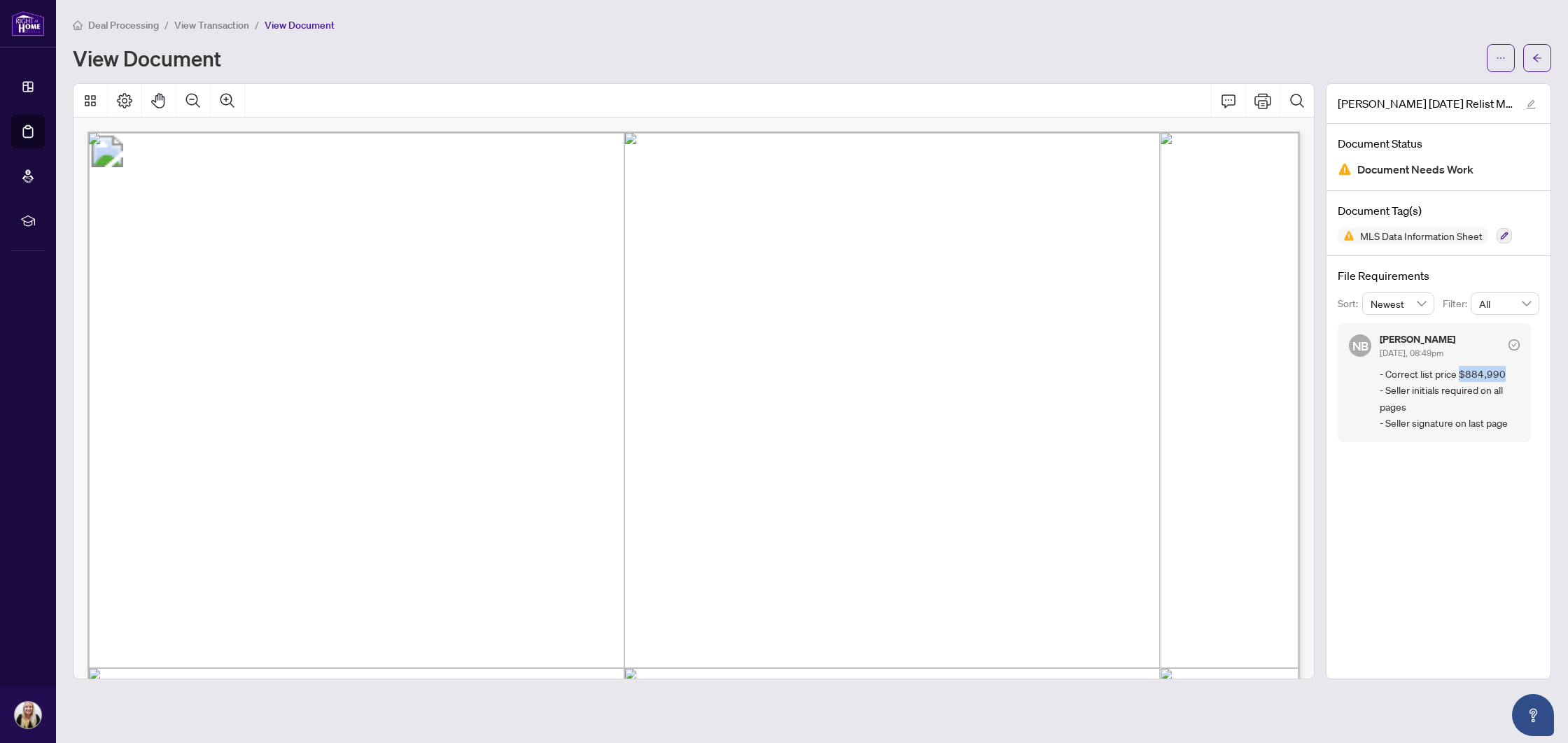
drag, startPoint x: 1461, startPoint y: 372, endPoint x: 1477, endPoint y: 374, distance: 16.1
click at [1503, 369] on span "- Correct list price $884,990 - Seller initials required on all pages - Seller …" at bounding box center [1449, 399] width 140 height 66
copy span "$884,990"
click at [1539, 53] on icon "arrow-left" at bounding box center [1537, 58] width 10 height 10
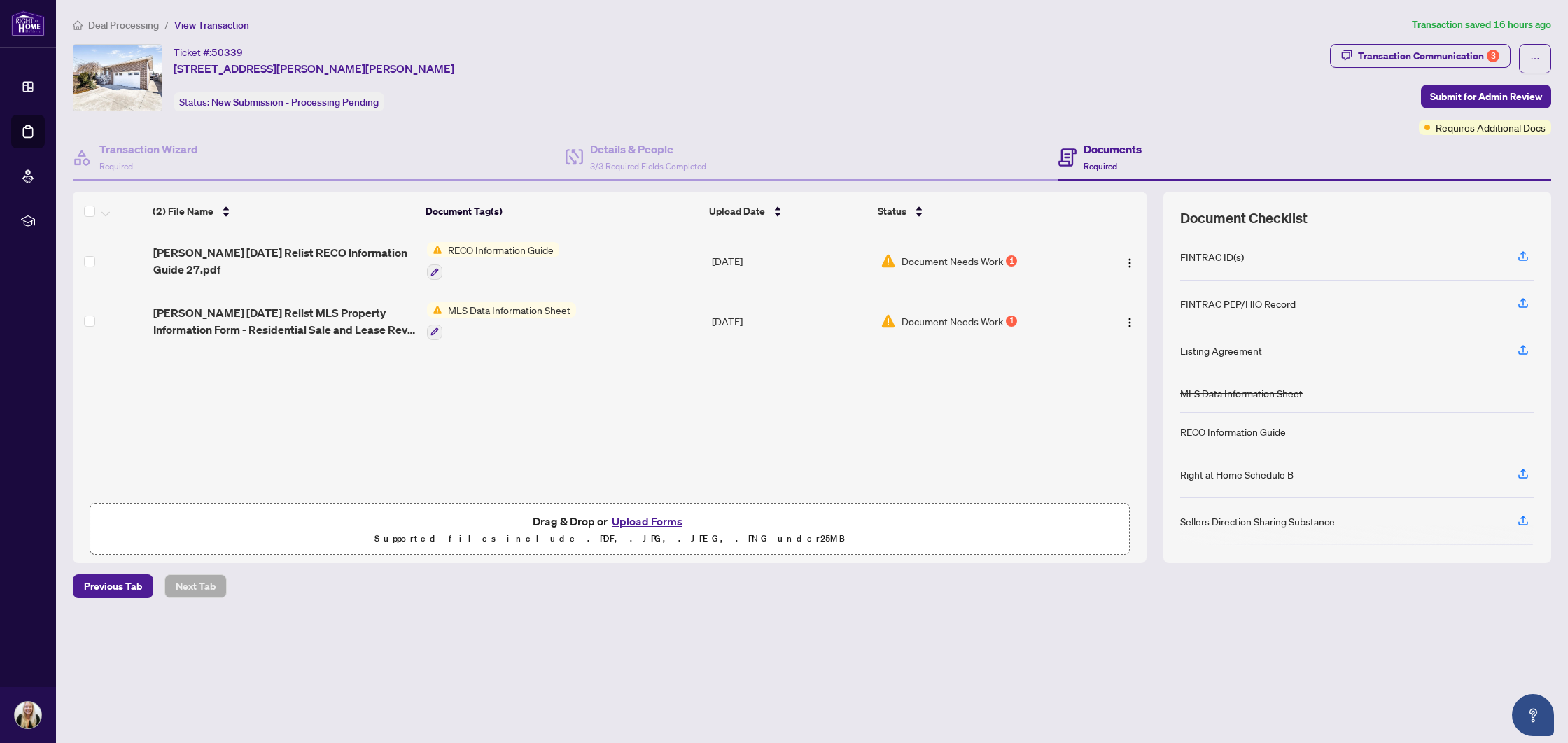
drag, startPoint x: 1030, startPoint y: 85, endPoint x: 917, endPoint y: 2, distance: 140.2
click at [1029, 85] on div "Ticket #: 50339 [STREET_ADDRESS][PERSON_NAME][PERSON_NAME] Status: New Submissi…" at bounding box center [698, 77] width 1252 height 67
click at [968, 316] on span "Document Needs Work" at bounding box center [953, 322] width 102 height 16
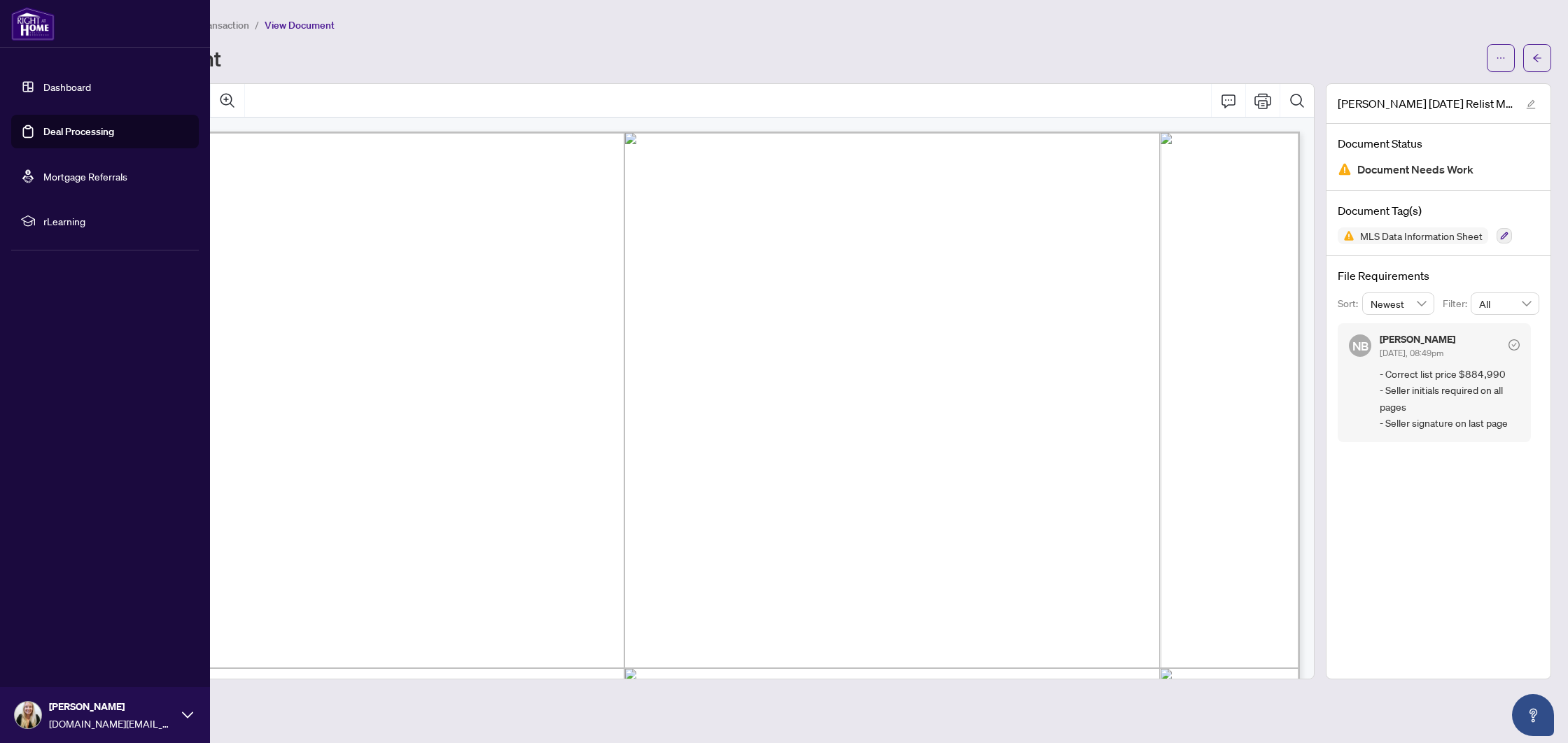
click at [49, 126] on link "Deal Processing" at bounding box center [79, 131] width 71 height 12
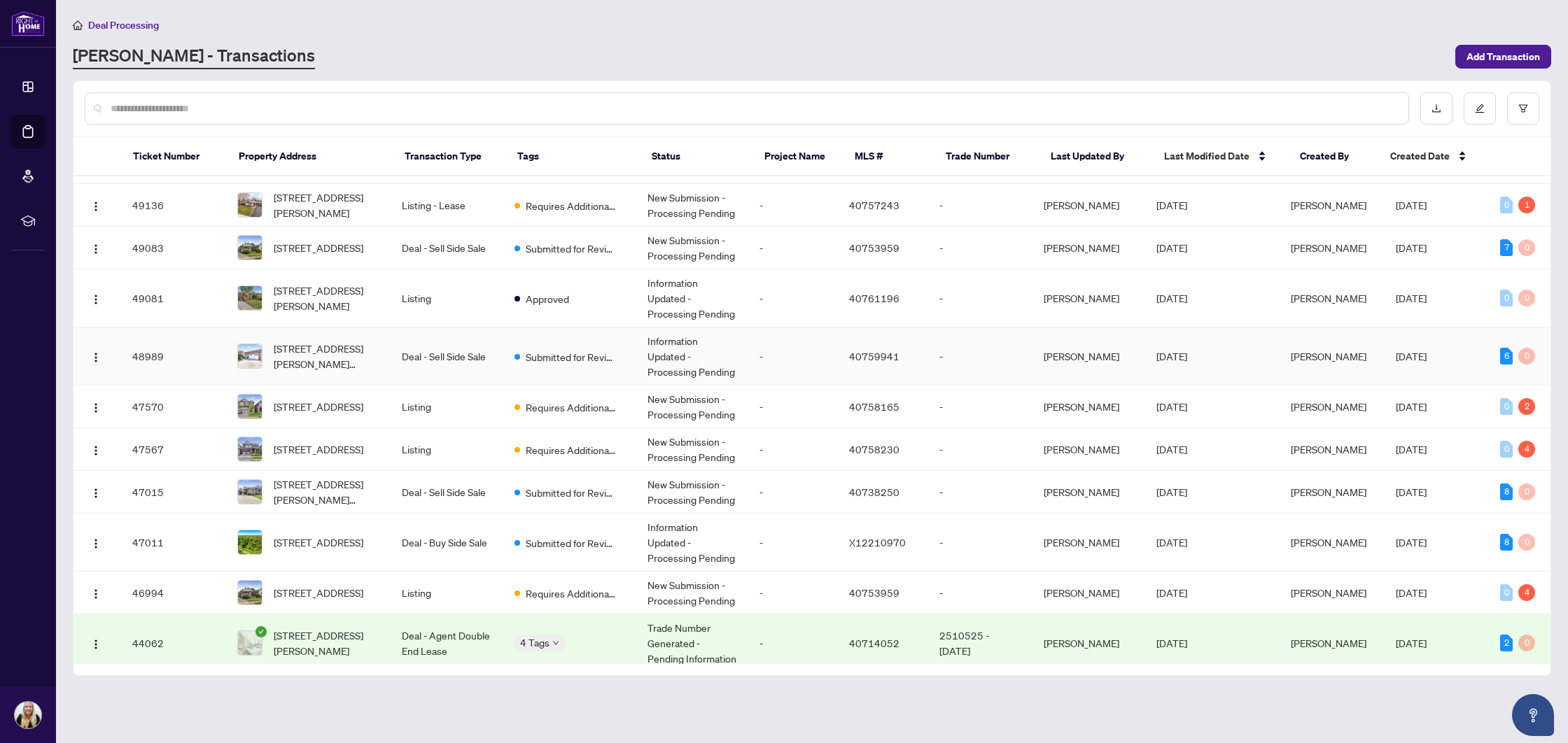
scroll to position [229, 0]
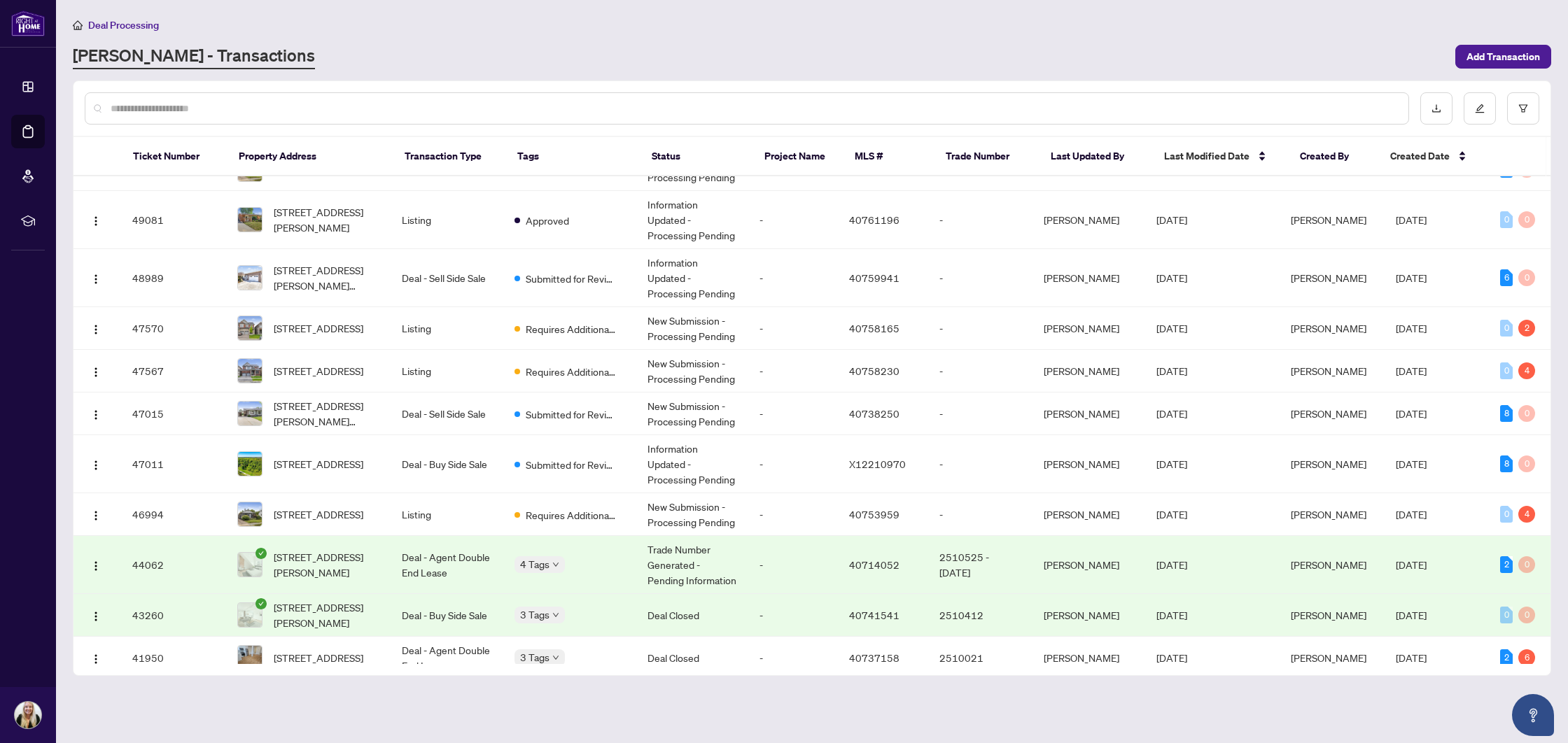
click at [252, 106] on input "text" at bounding box center [754, 108] width 1287 height 16
type input "***"
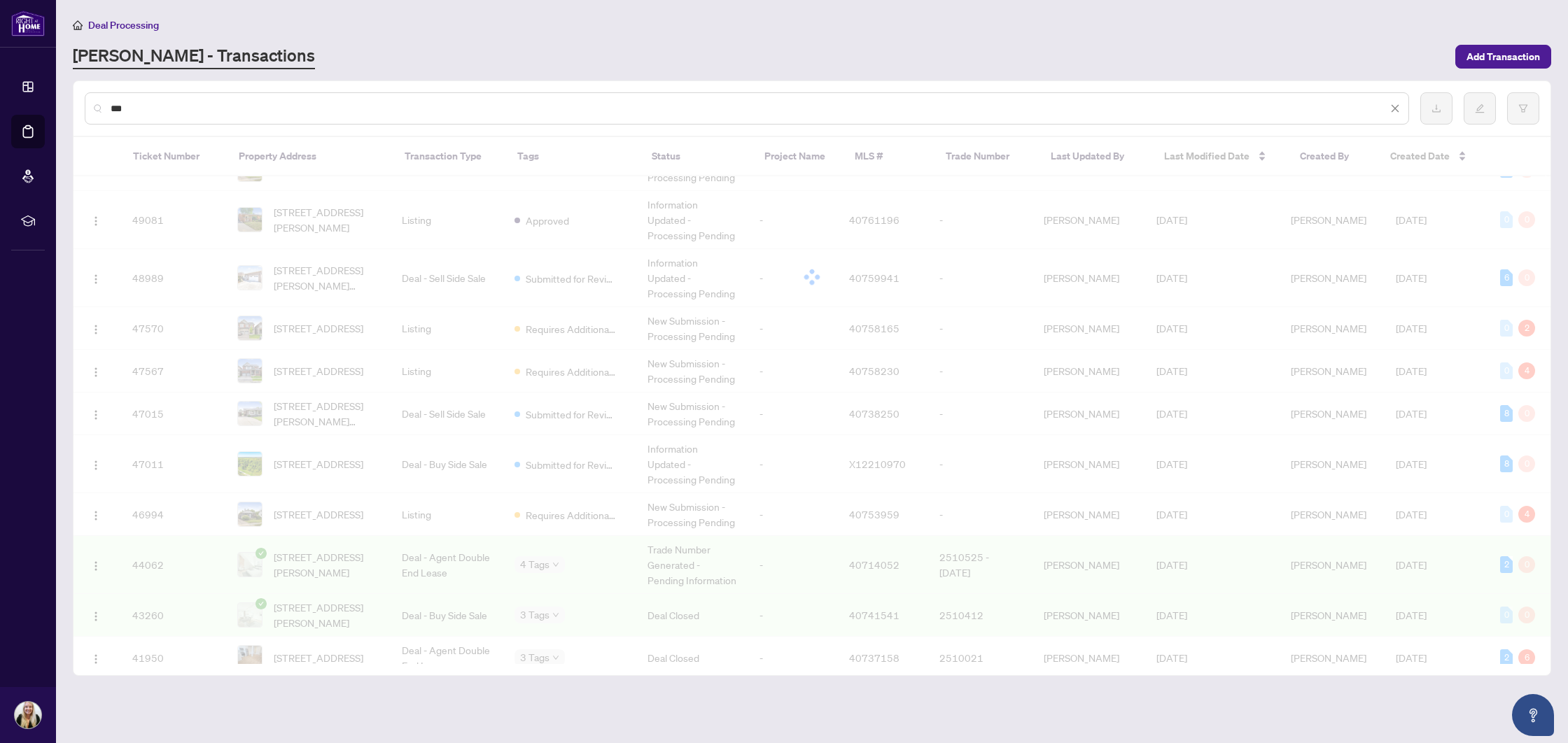
scroll to position [0, 0]
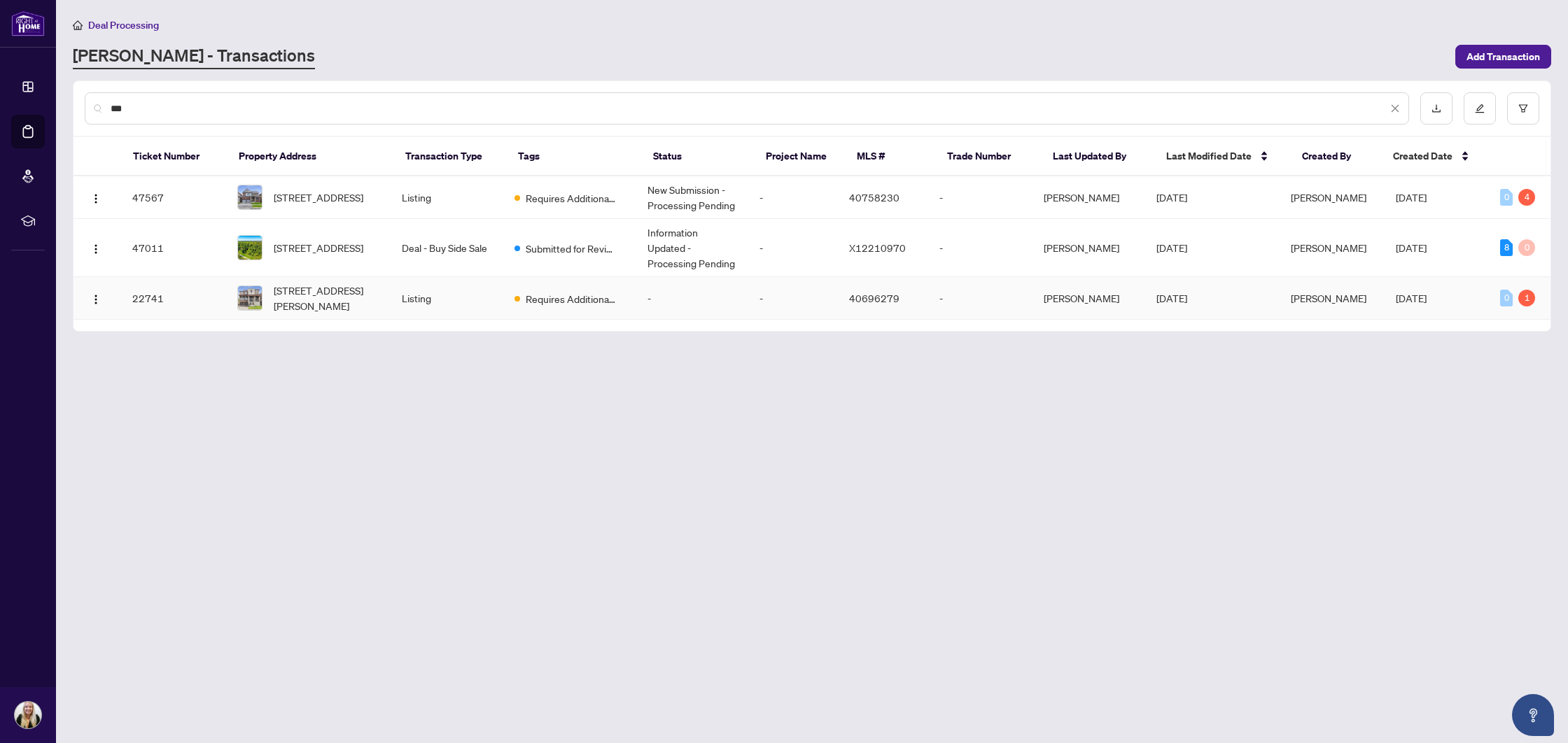
click at [496, 306] on td "Listing" at bounding box center [446, 298] width 112 height 43
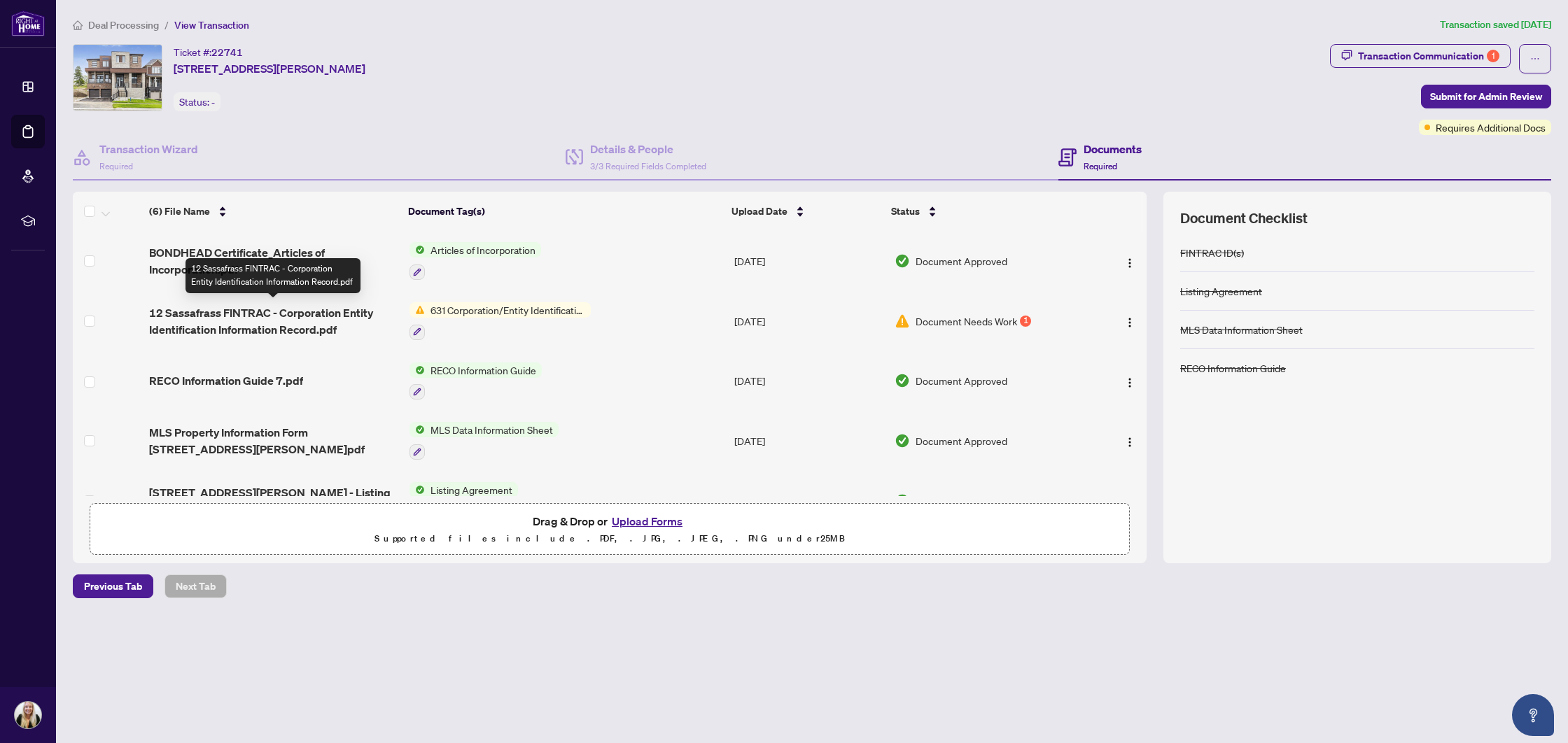
click at [287, 311] on span "12 Sassafrass FINTRAC - Corporation Entity Identification Information Record.pdf" at bounding box center [273, 321] width 248 height 34
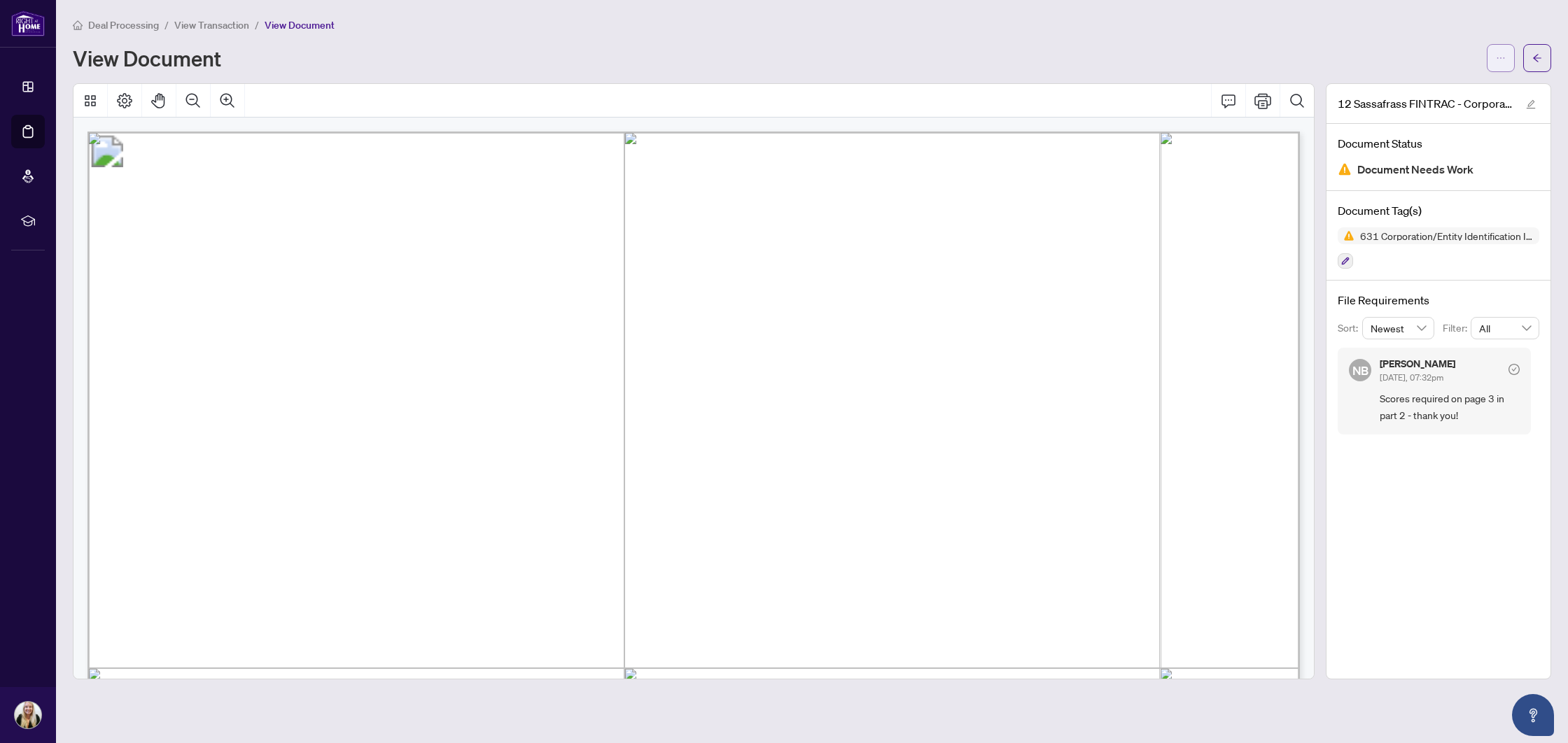
click at [1495, 50] on button "button" at bounding box center [1501, 58] width 28 height 28
click at [1445, 87] on span "Download" at bounding box center [1450, 88] width 106 height 16
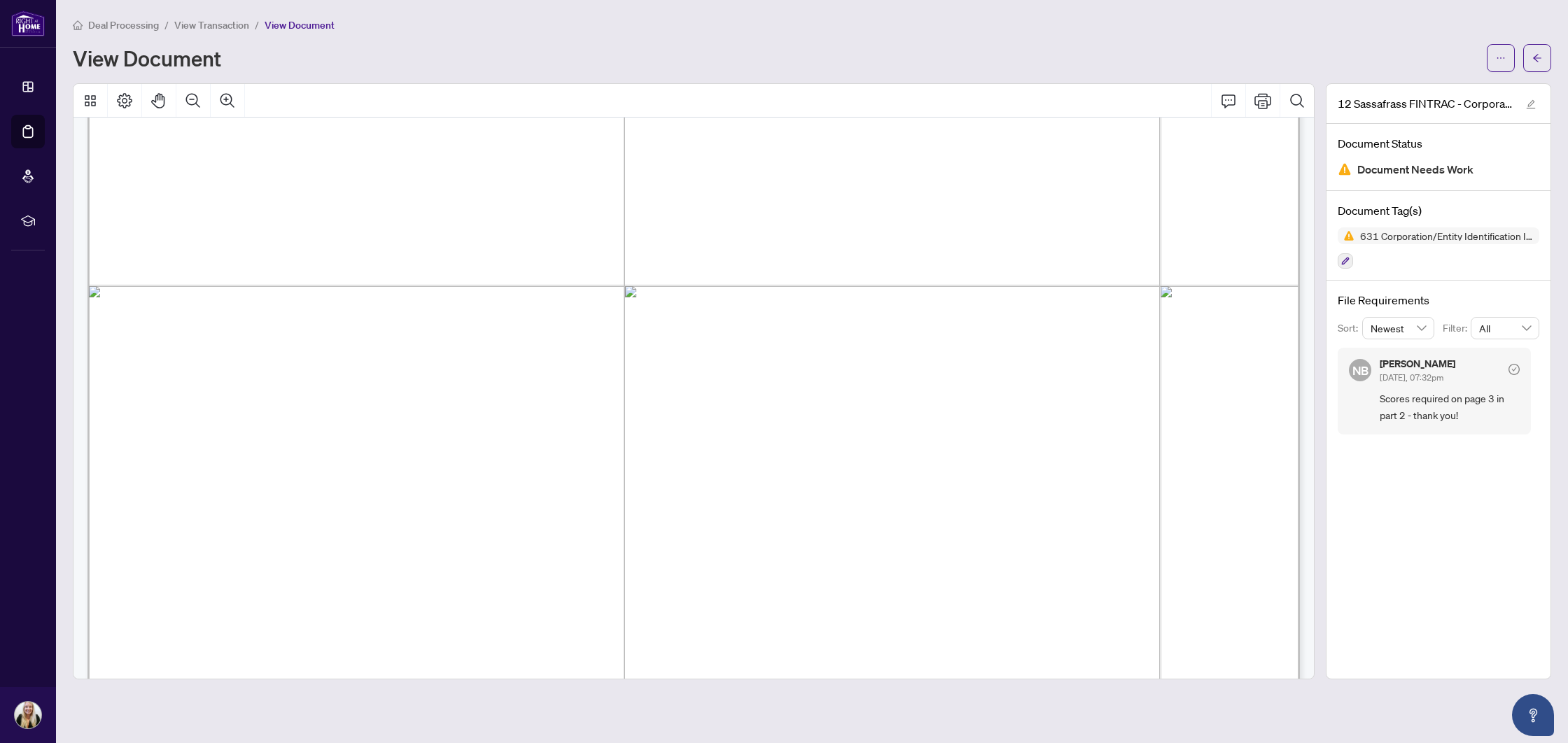
scroll to position [4136, 0]
click at [1527, 57] on button "button" at bounding box center [1538, 58] width 28 height 28
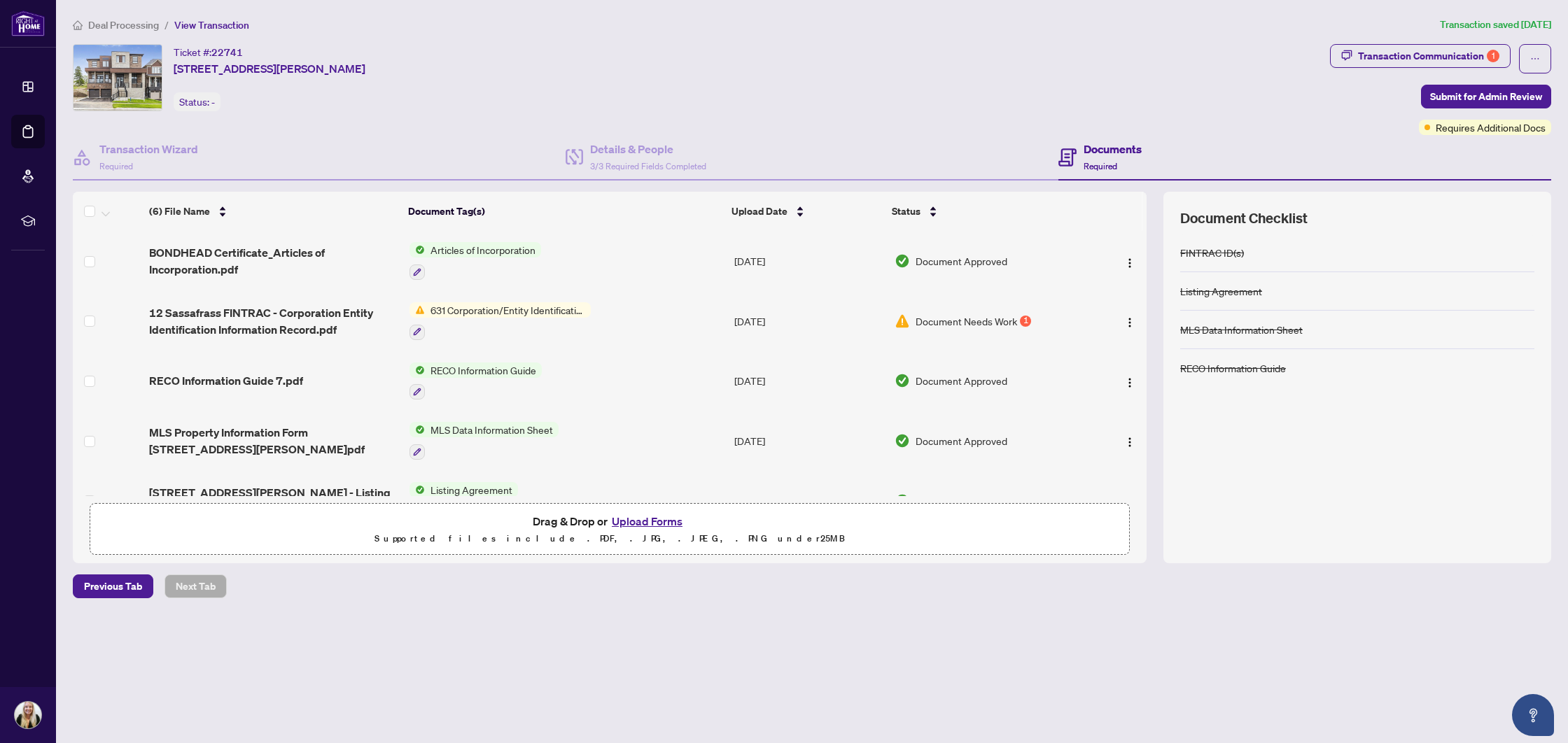
scroll to position [95, 0]
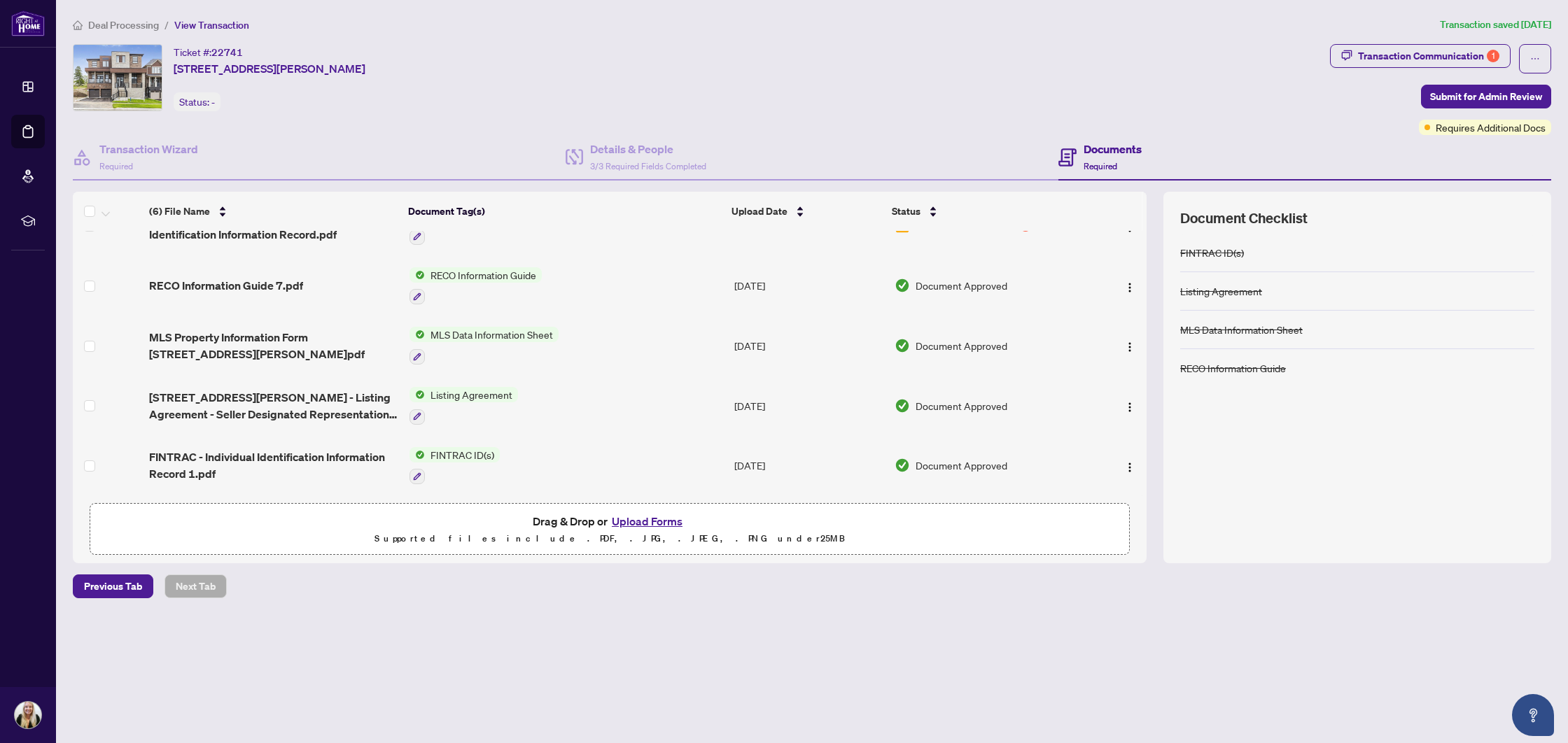
click at [627, 528] on button "Upload Forms" at bounding box center [647, 521] width 79 height 18
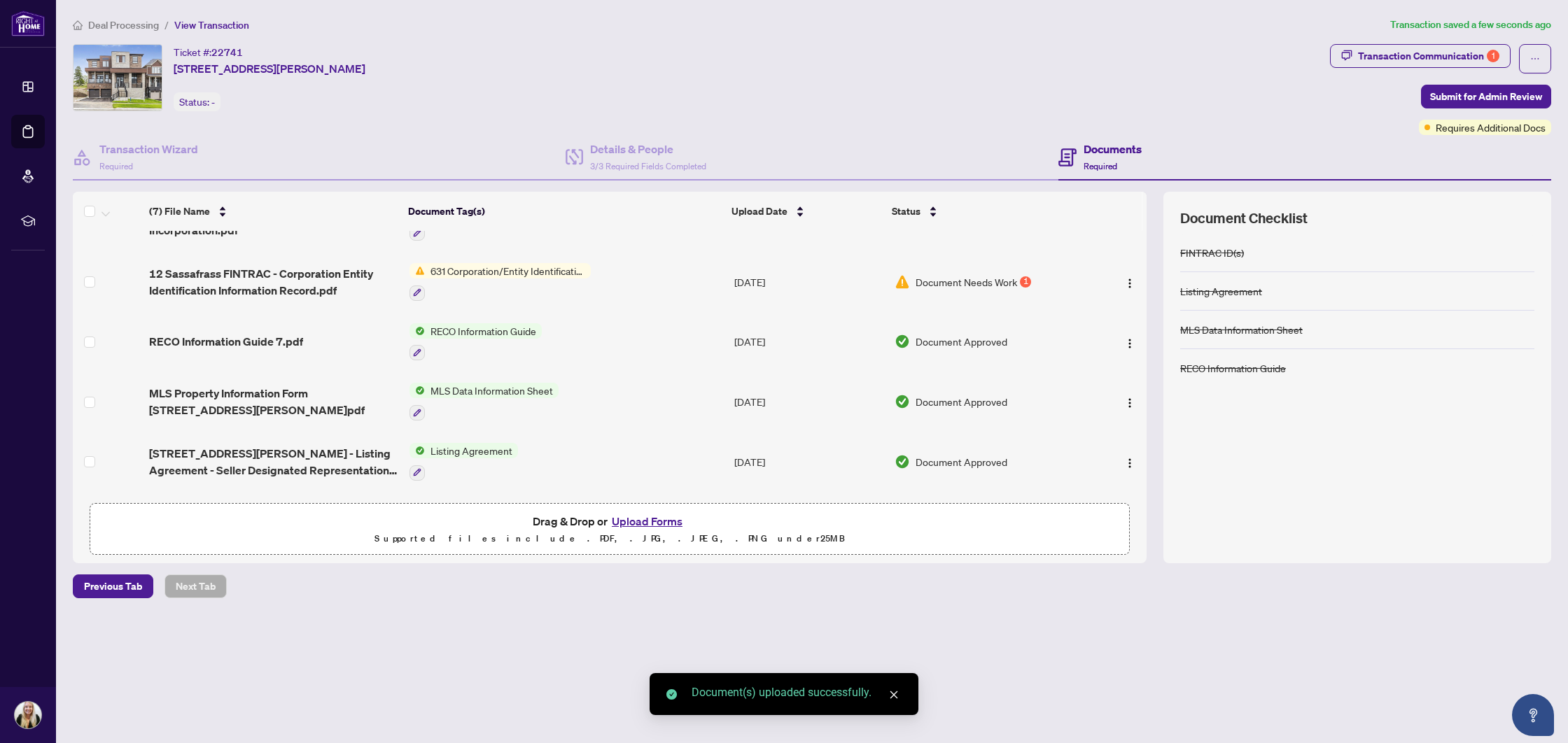
scroll to position [0, 0]
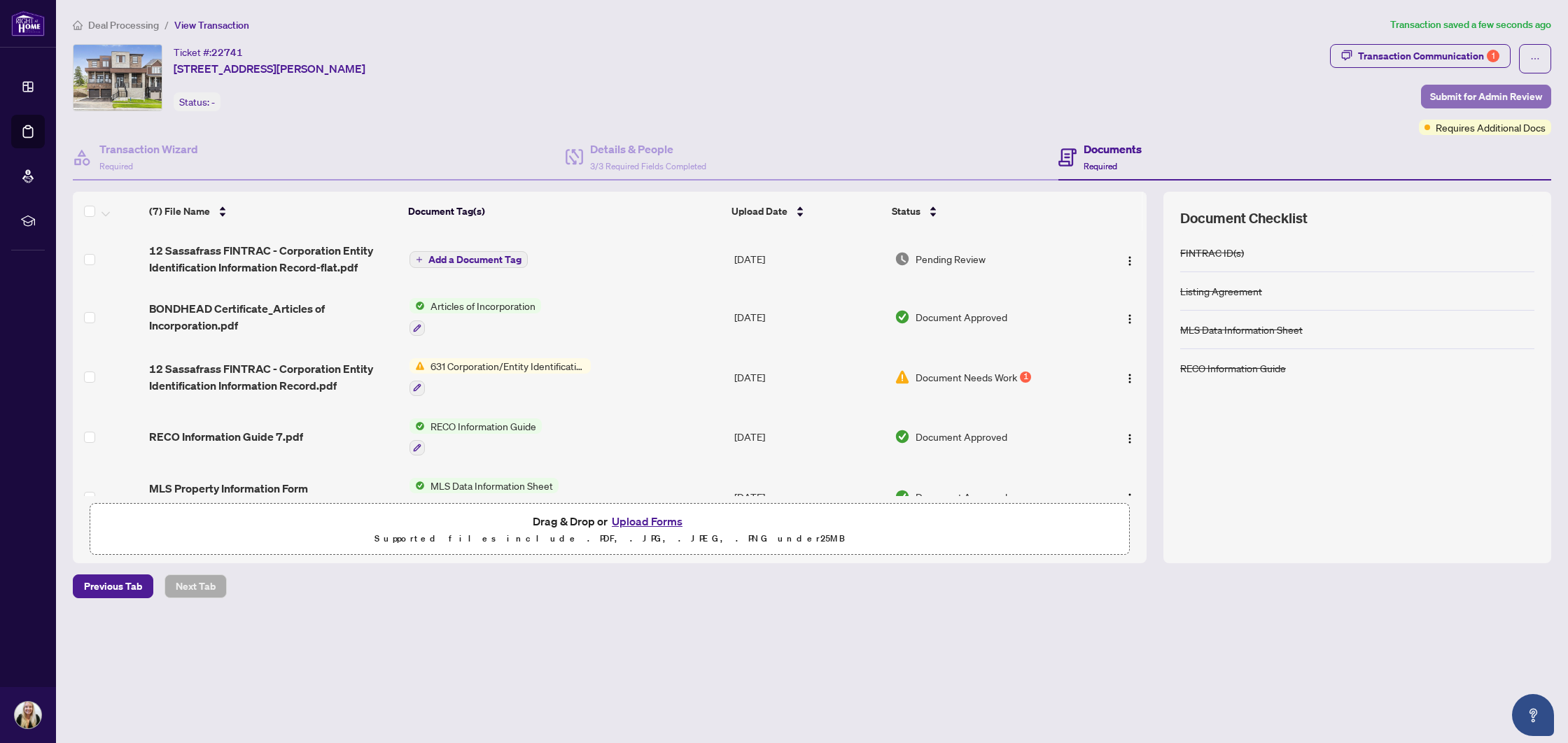
click at [1491, 87] on span "Submit for Admin Review" at bounding box center [1486, 96] width 112 height 23
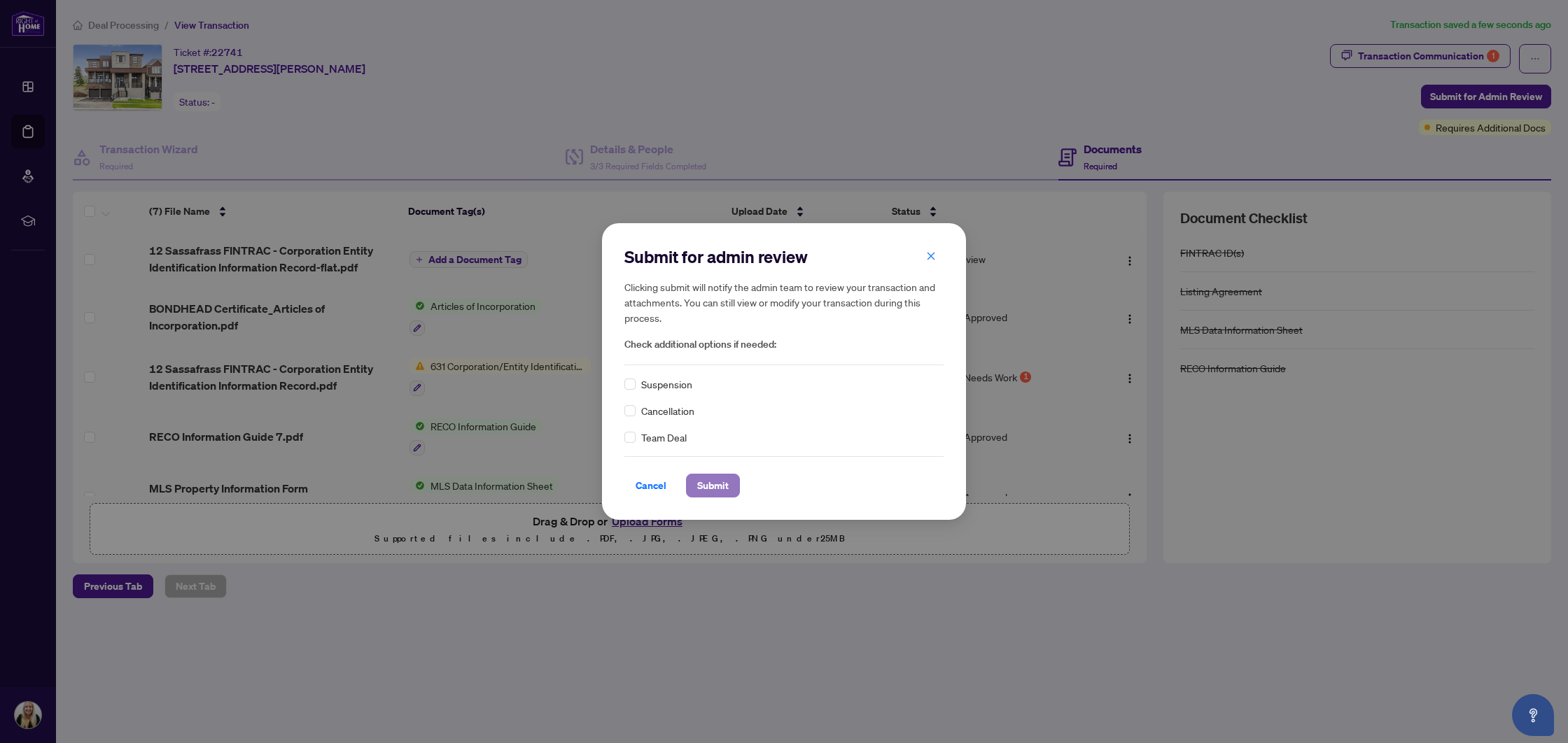
click at [718, 486] on span "Submit" at bounding box center [713, 485] width 31 height 23
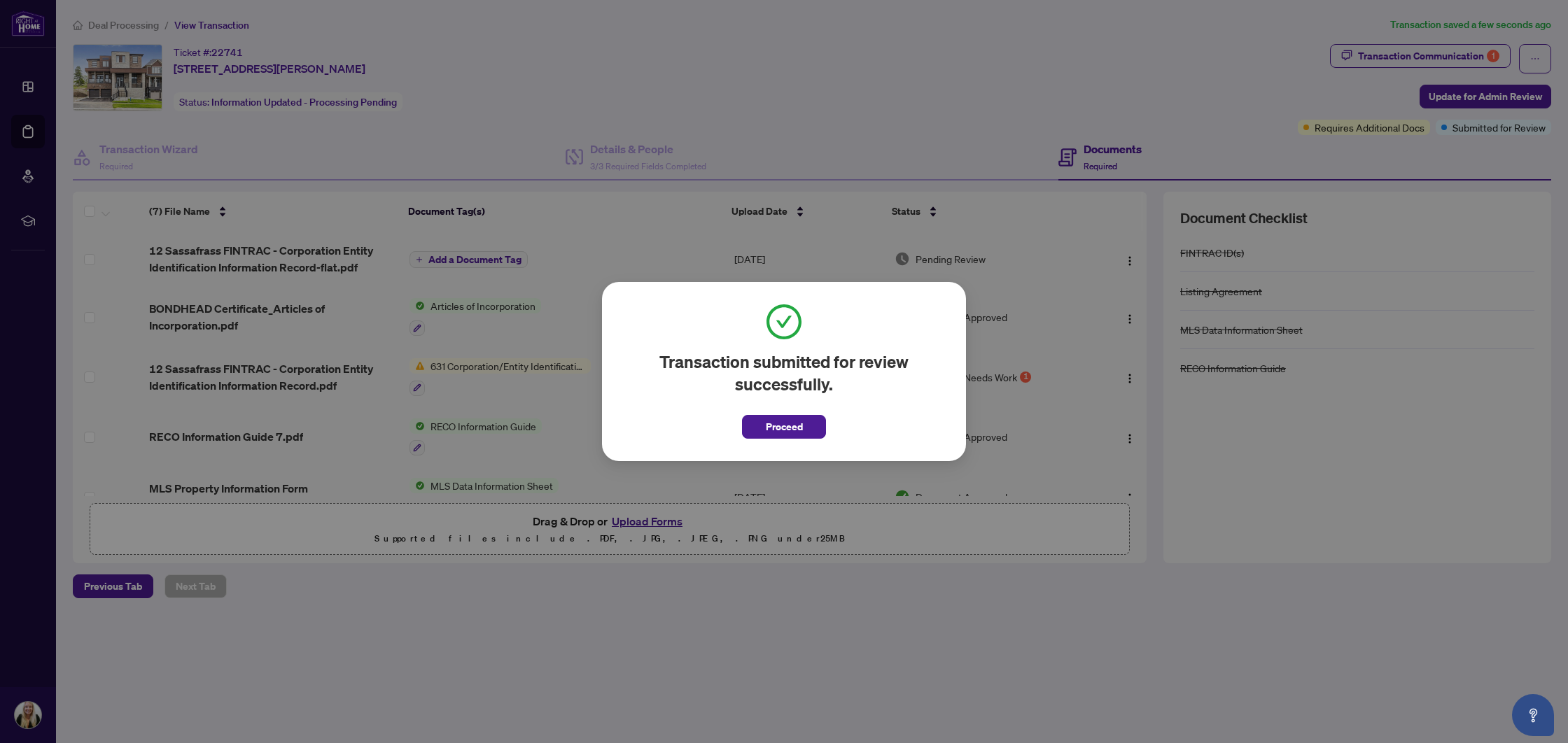
click at [785, 412] on span "Proceed" at bounding box center [784, 422] width 84 height 32
click at [776, 426] on span "Proceed" at bounding box center [785, 427] width 37 height 23
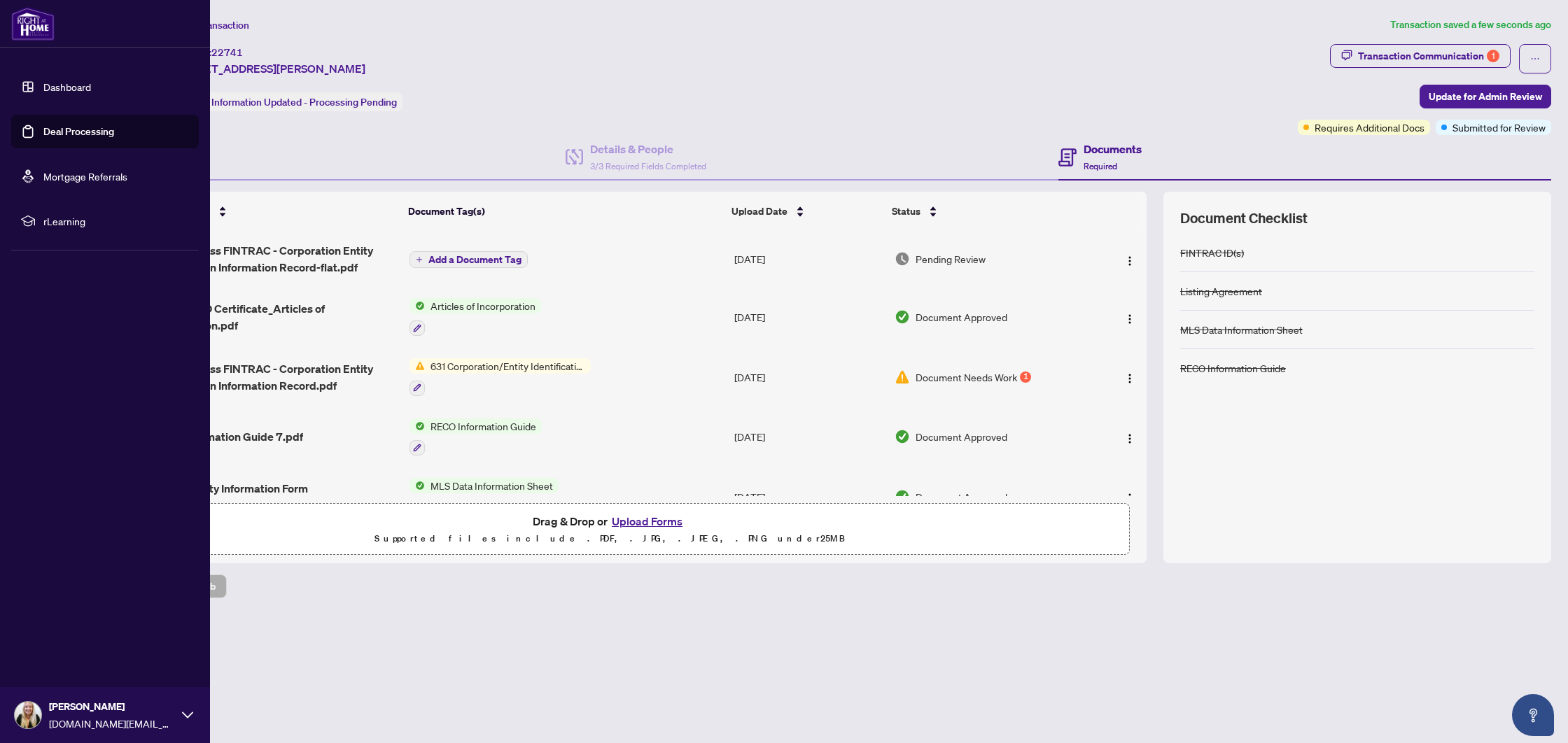
click at [44, 138] on link "Deal Processing" at bounding box center [79, 131] width 71 height 12
